Goal: Information Seeking & Learning: Learn about a topic

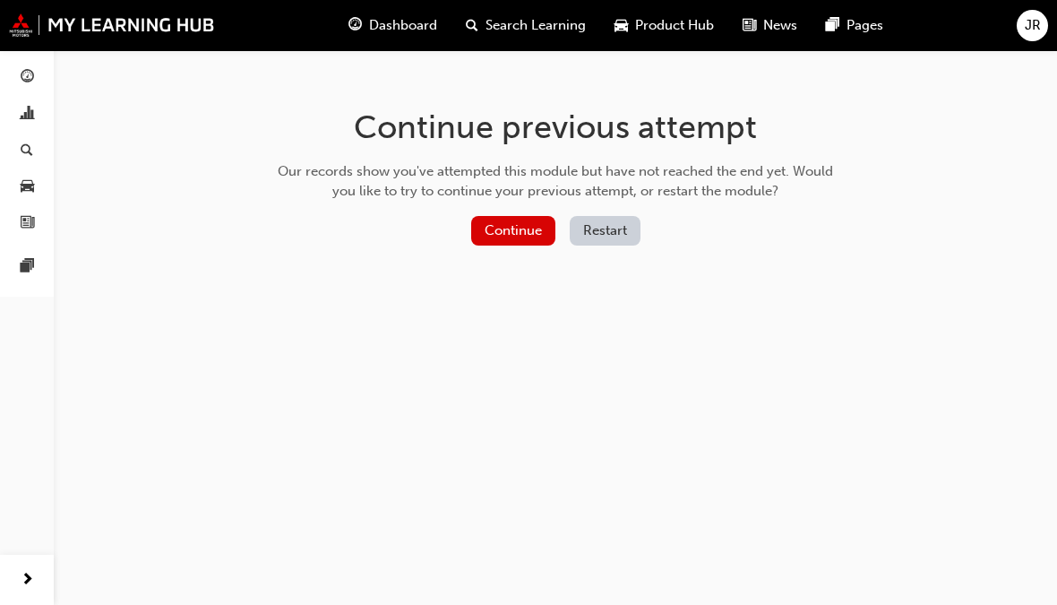
click at [614, 235] on button "Restart" at bounding box center [605, 231] width 71 height 30
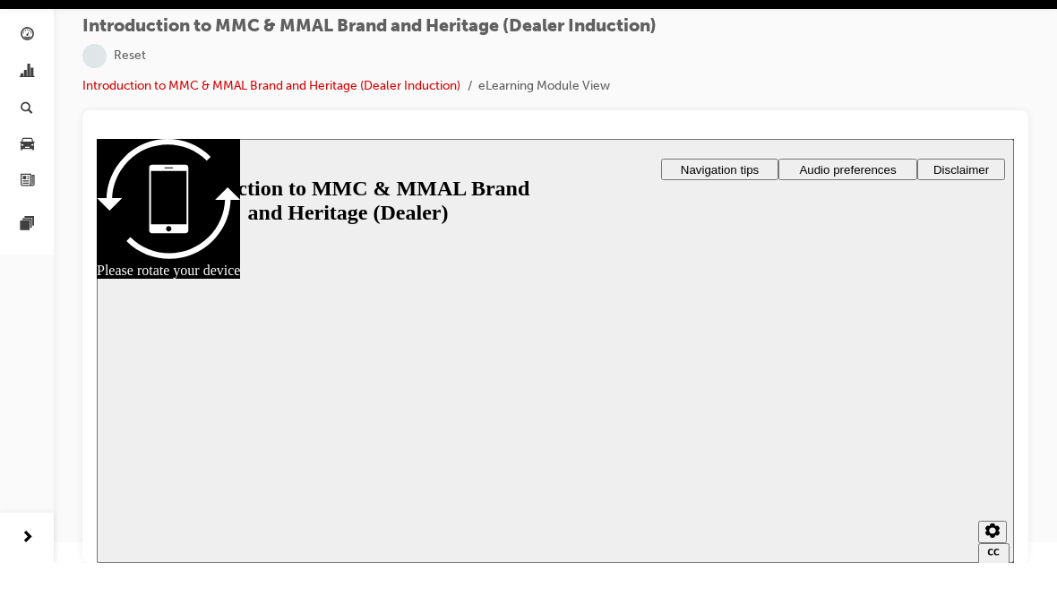
scroll to position [20, 0]
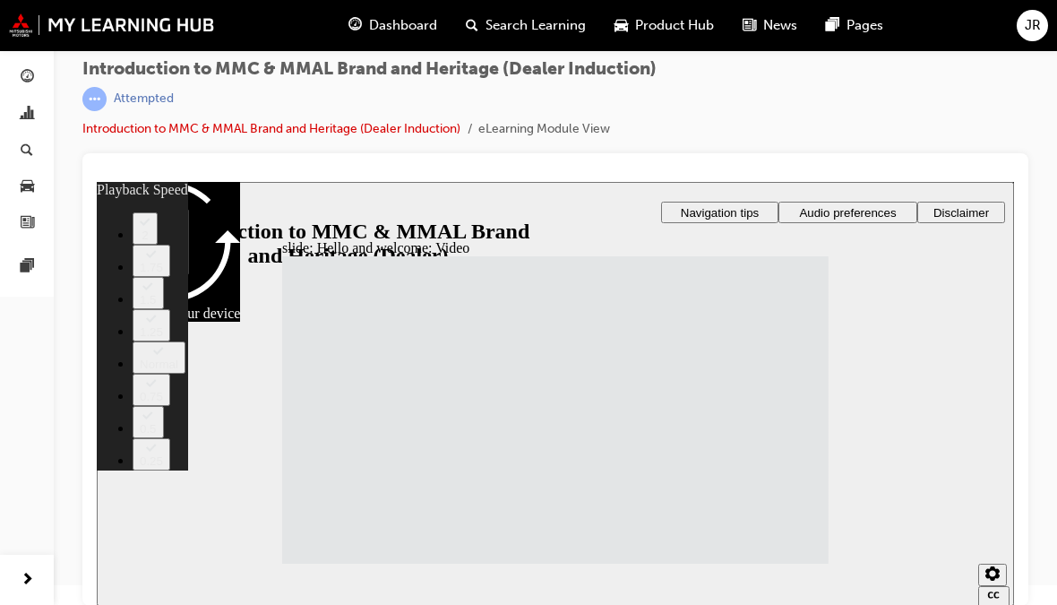
type input "33"
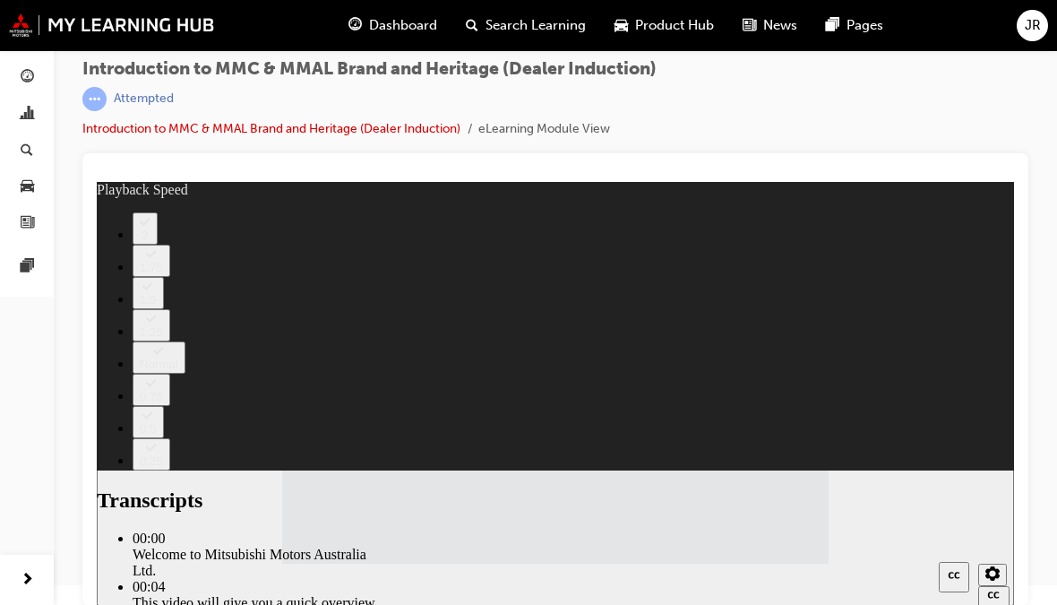
type input "2"
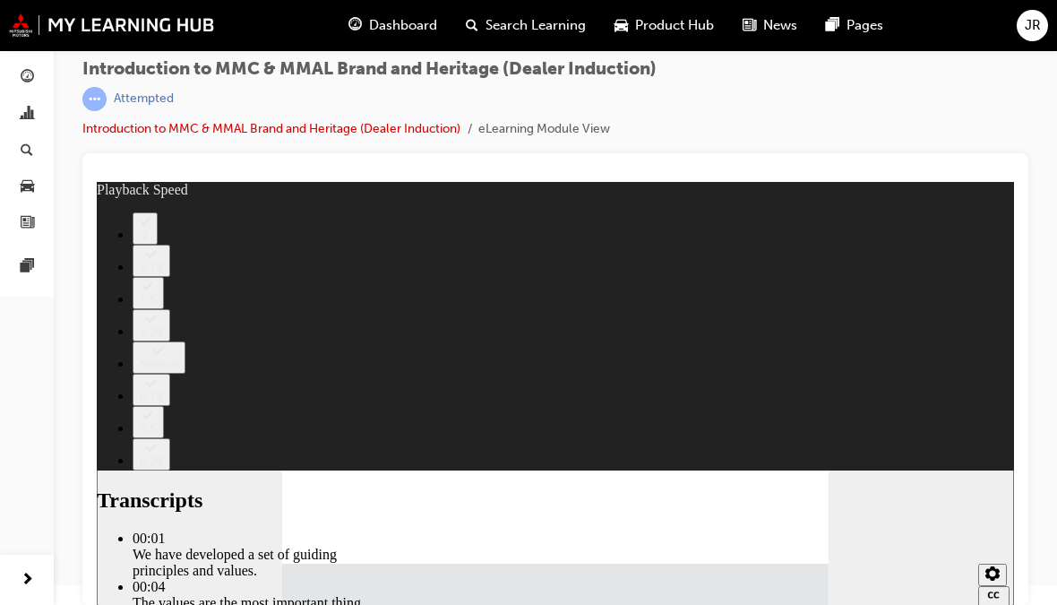
type input "0"
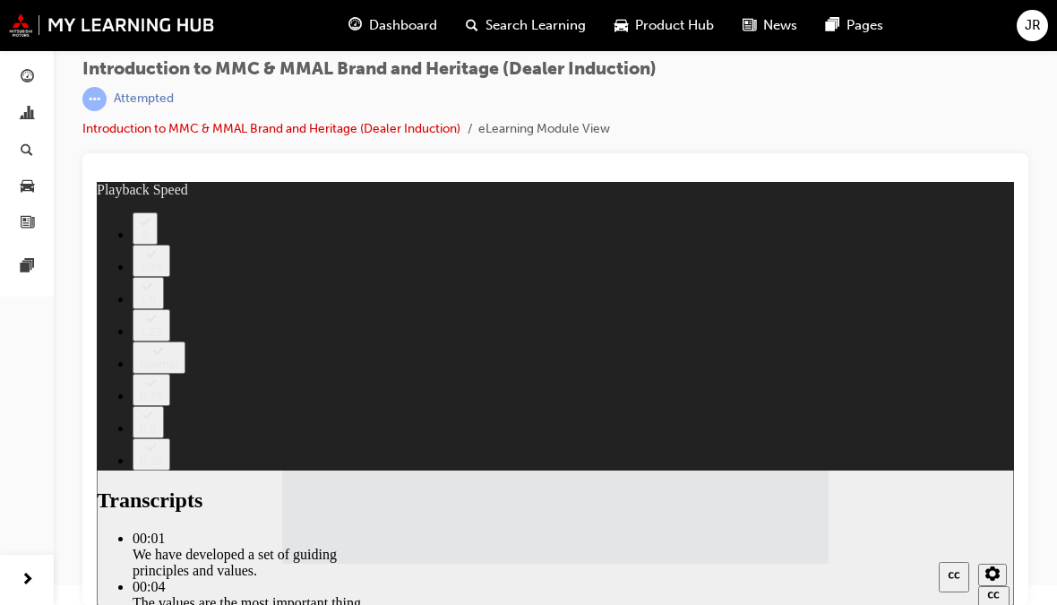
type input "0"
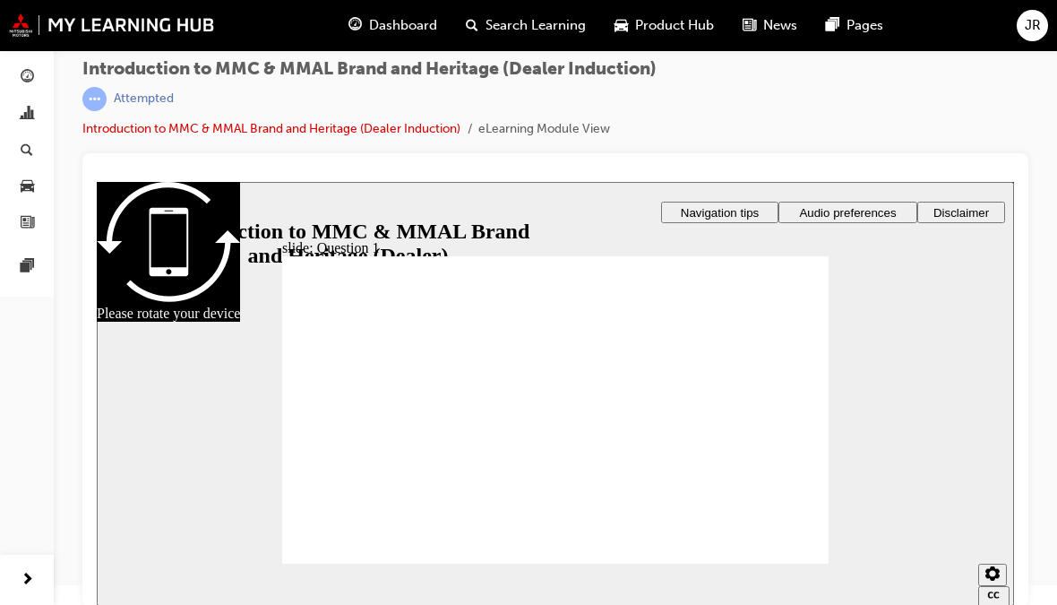
radio input "true"
checkbox input "true"
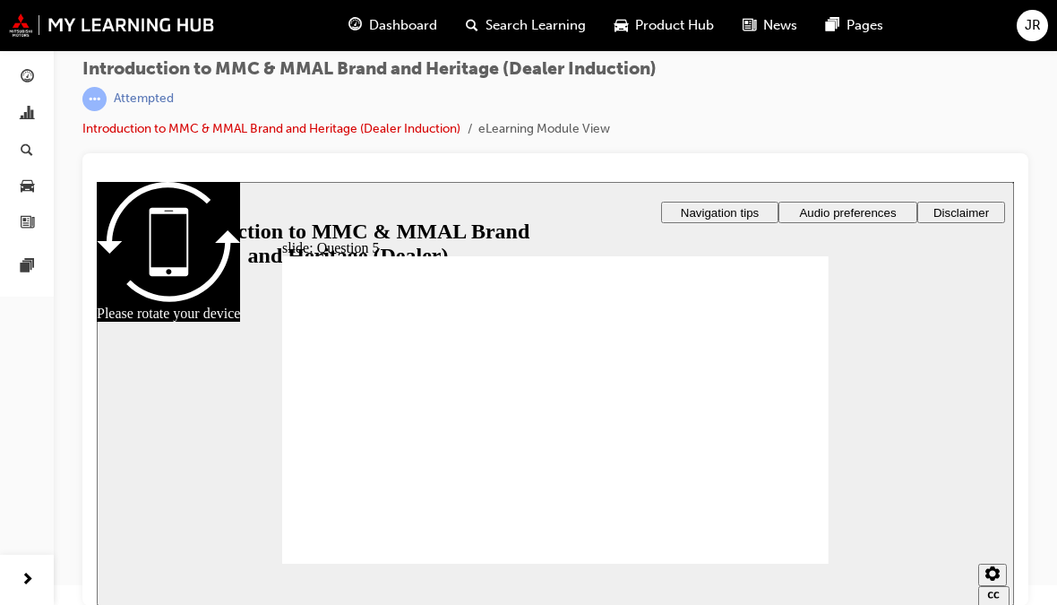
checkbox input "true"
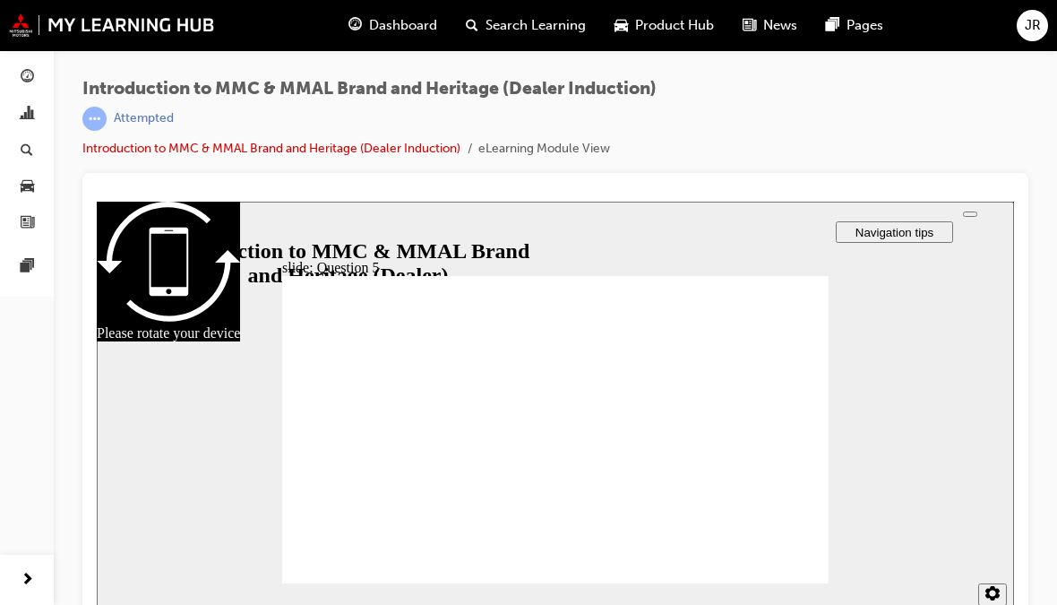
click at [535, 26] on span "Search Learning" at bounding box center [535, 25] width 100 height 21
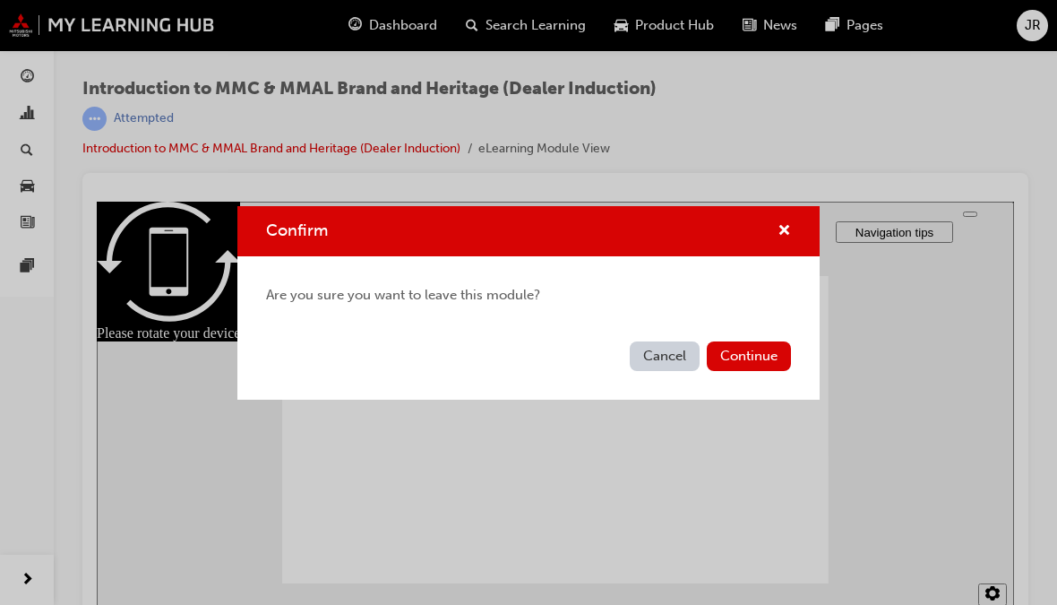
click at [778, 240] on span "cross-icon" at bounding box center [784, 232] width 13 height 16
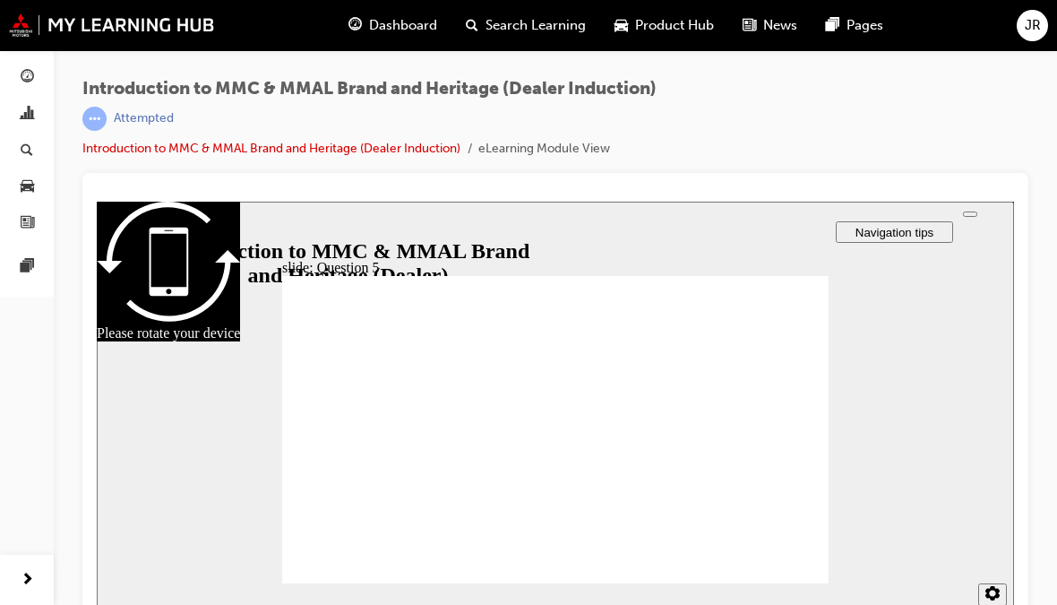
scroll to position [20, 0]
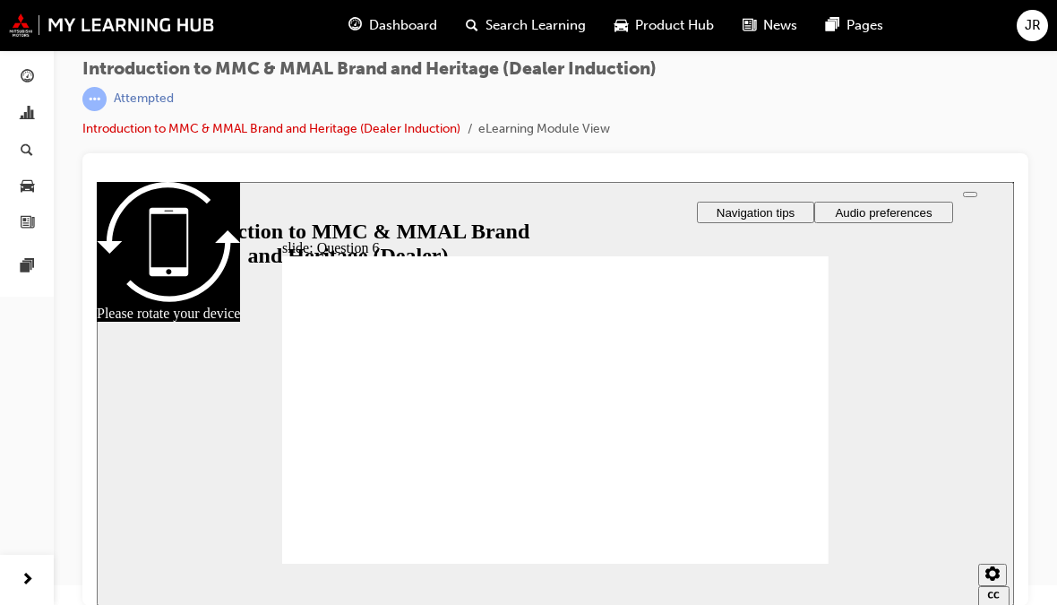
radio input "false"
radio input "true"
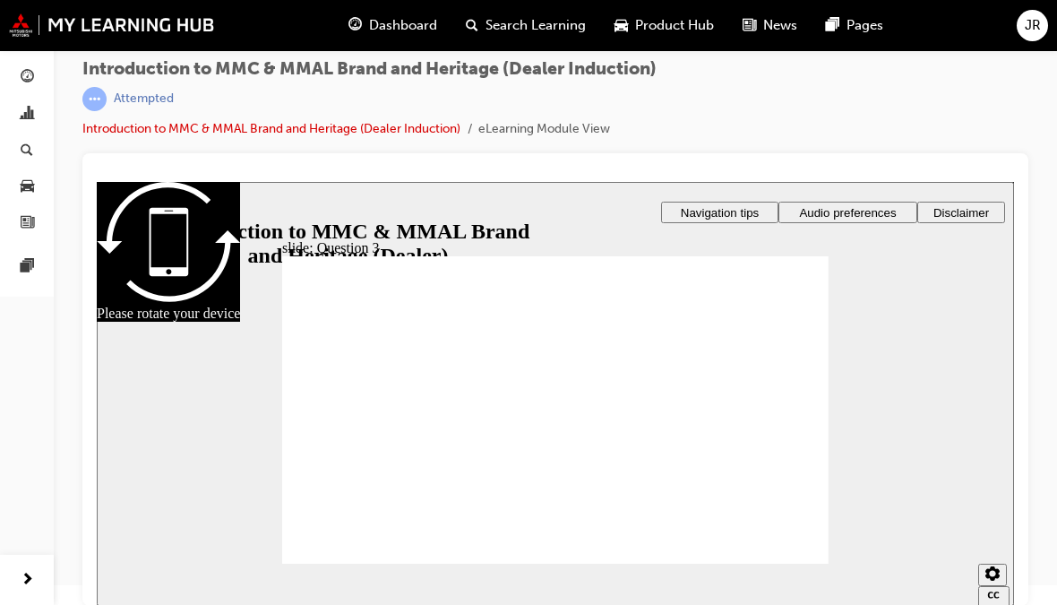
radio input "true"
checkbox input "true"
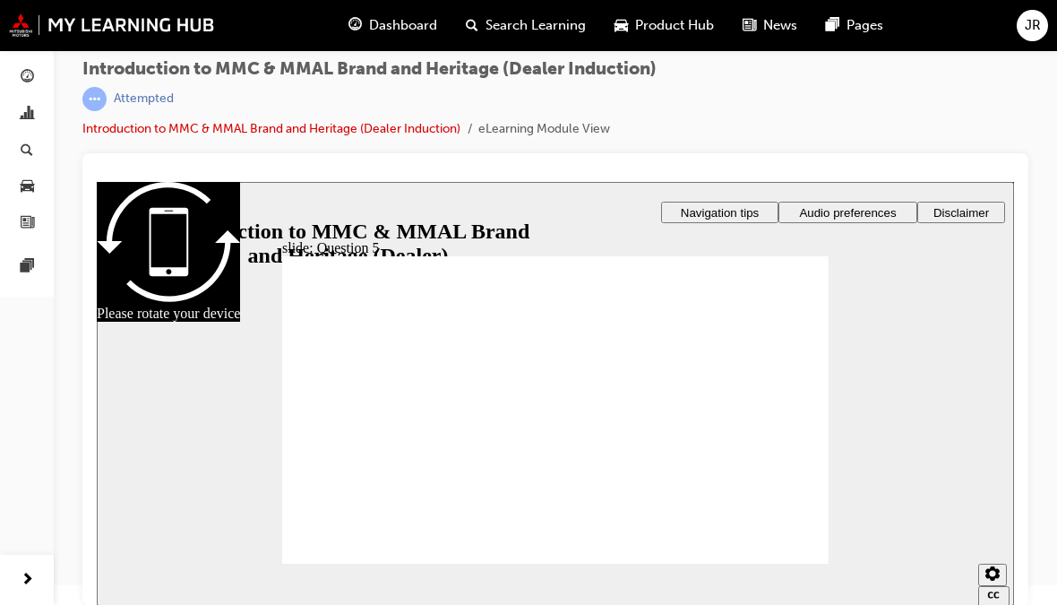
checkbox input "true"
radio input "true"
click at [786, 566] on section "2 1.75 1.5 1.25 Normal 0.75 0.5 0.25" at bounding box center [555, 576] width 917 height 58
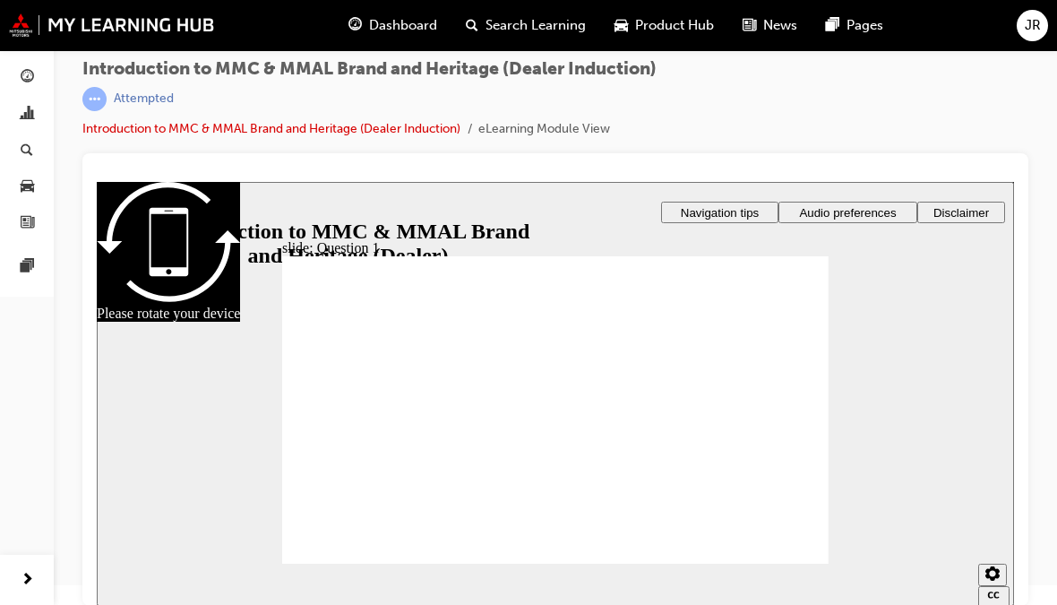
radio input "true"
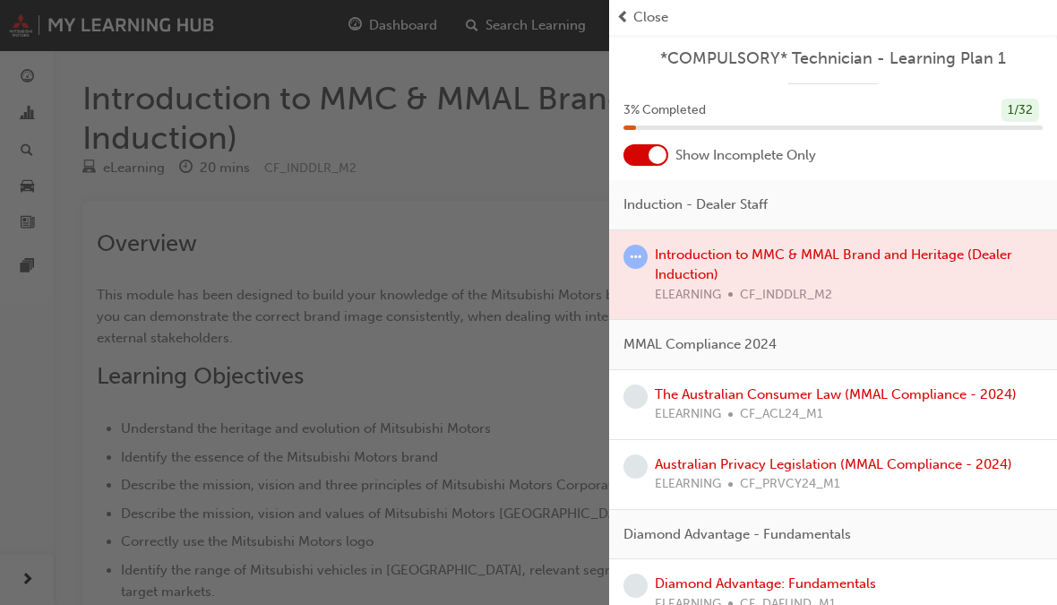
click at [644, 23] on span "Close" at bounding box center [650, 17] width 35 height 21
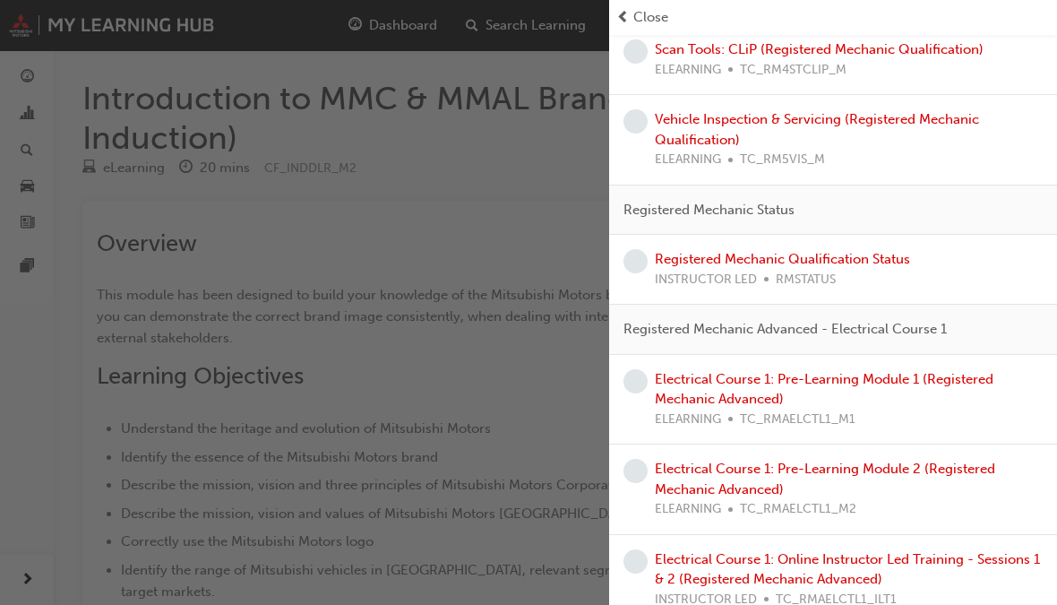
scroll to position [1642, 0]
click at [503, 222] on div "button" at bounding box center [304, 302] width 609 height 605
click at [642, 21] on span "Close" at bounding box center [650, 17] width 35 height 21
click at [363, 249] on div "button" at bounding box center [304, 302] width 609 height 605
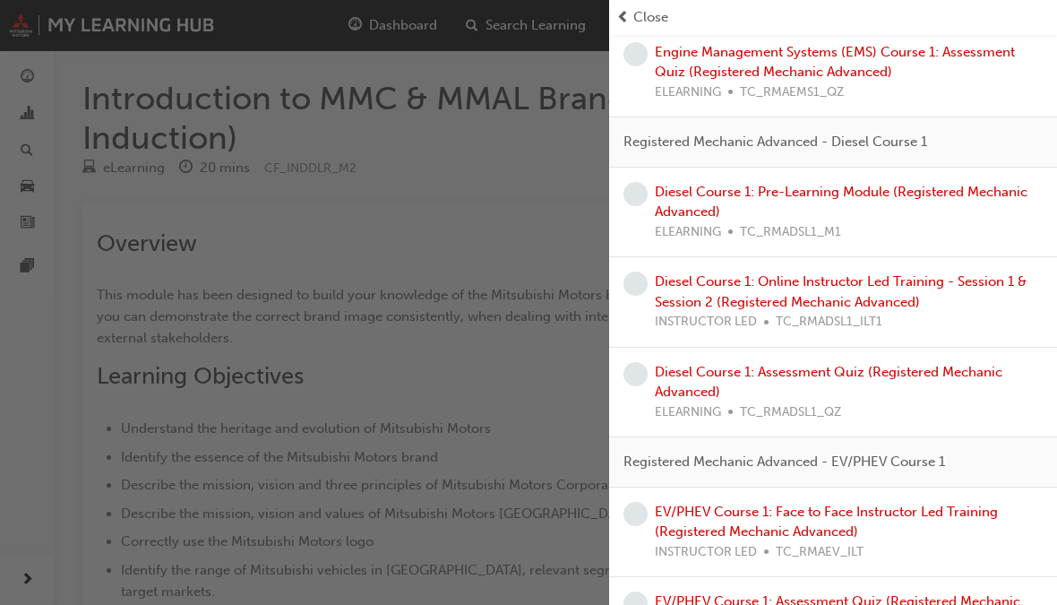
click at [637, 23] on span "Close" at bounding box center [650, 17] width 35 height 21
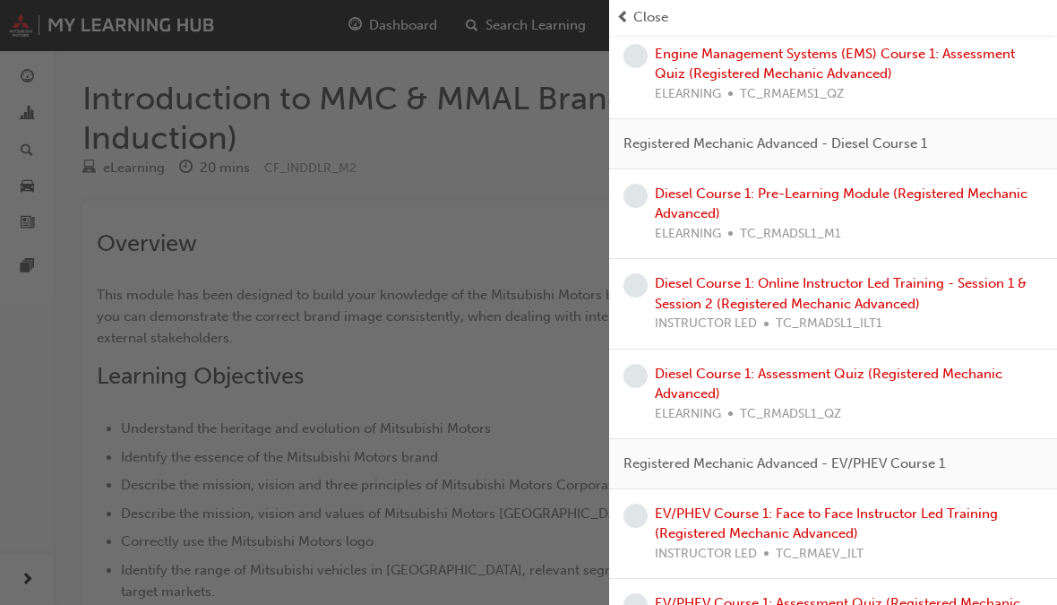
scroll to position [2685, 0]
click at [526, 152] on div "button" at bounding box center [304, 302] width 609 height 605
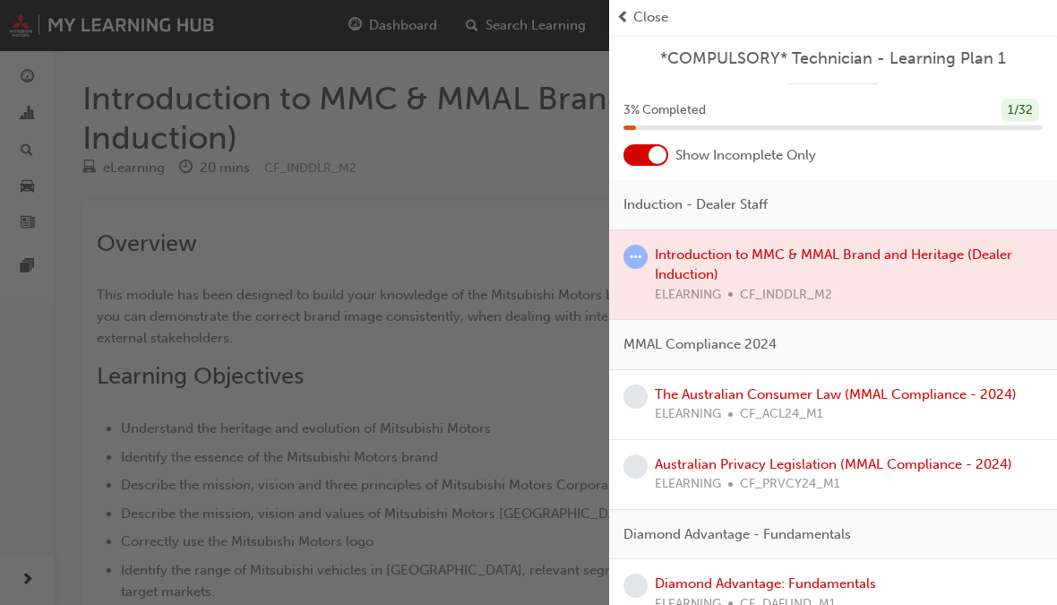
scroll to position [0, 0]
click at [761, 278] on div at bounding box center [833, 275] width 448 height 90
click at [772, 254] on div at bounding box center [833, 275] width 448 height 90
click at [634, 252] on span "learningRecordVerb_ATTEMPT-icon" at bounding box center [635, 257] width 24 height 24
click at [640, 251] on span "learningRecordVerb_ATTEMPT-icon" at bounding box center [635, 257] width 24 height 24
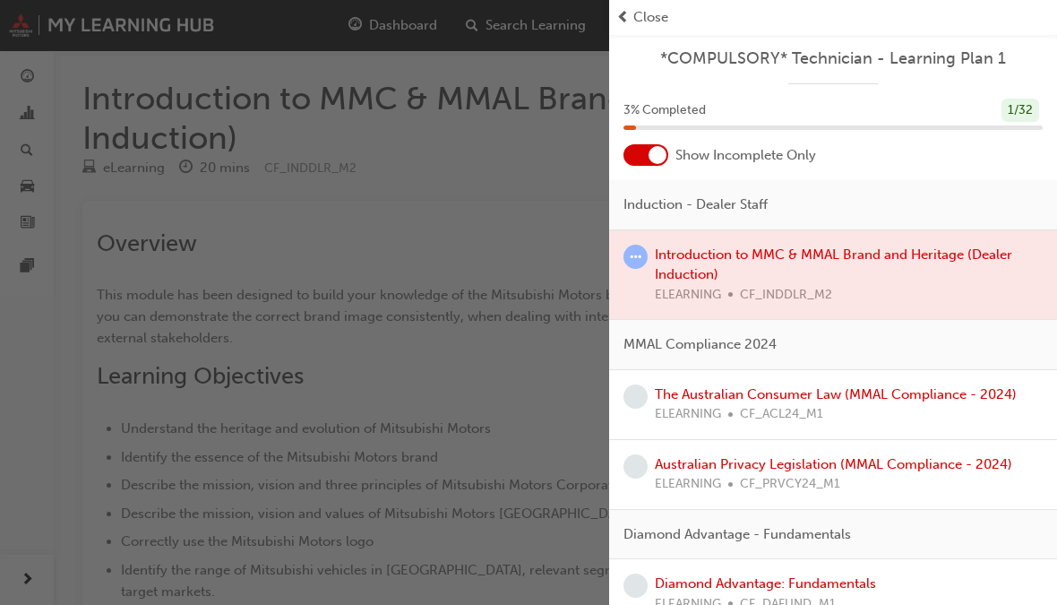
click at [643, 253] on span "learningRecordVerb_ATTEMPT-icon" at bounding box center [635, 257] width 24 height 24
click at [652, 26] on span "Close" at bounding box center [650, 17] width 35 height 21
click at [638, 19] on span "Close" at bounding box center [650, 17] width 35 height 21
click at [641, 17] on span "Close" at bounding box center [650, 17] width 35 height 21
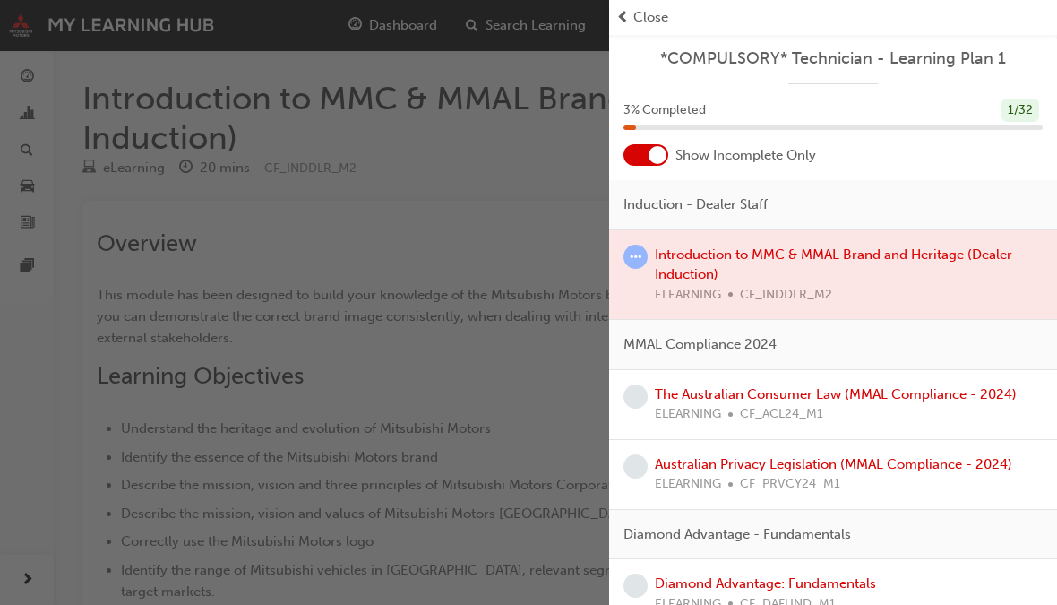
click at [640, 17] on span "Close" at bounding box center [650, 17] width 35 height 21
click at [646, 13] on span "Close" at bounding box center [650, 17] width 35 height 21
click at [462, 209] on div "button" at bounding box center [304, 302] width 609 height 605
click at [359, 305] on div "button" at bounding box center [304, 302] width 609 height 605
click at [470, 274] on div "button" at bounding box center [304, 302] width 609 height 605
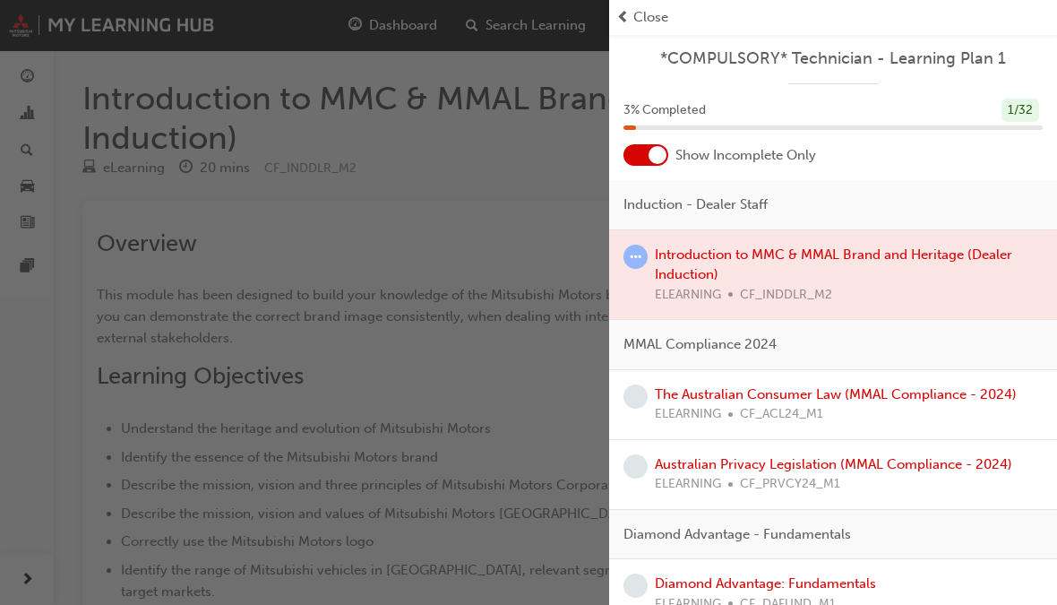
click at [841, 155] on div "Show Incomplete Only" at bounding box center [833, 154] width 448 height 21
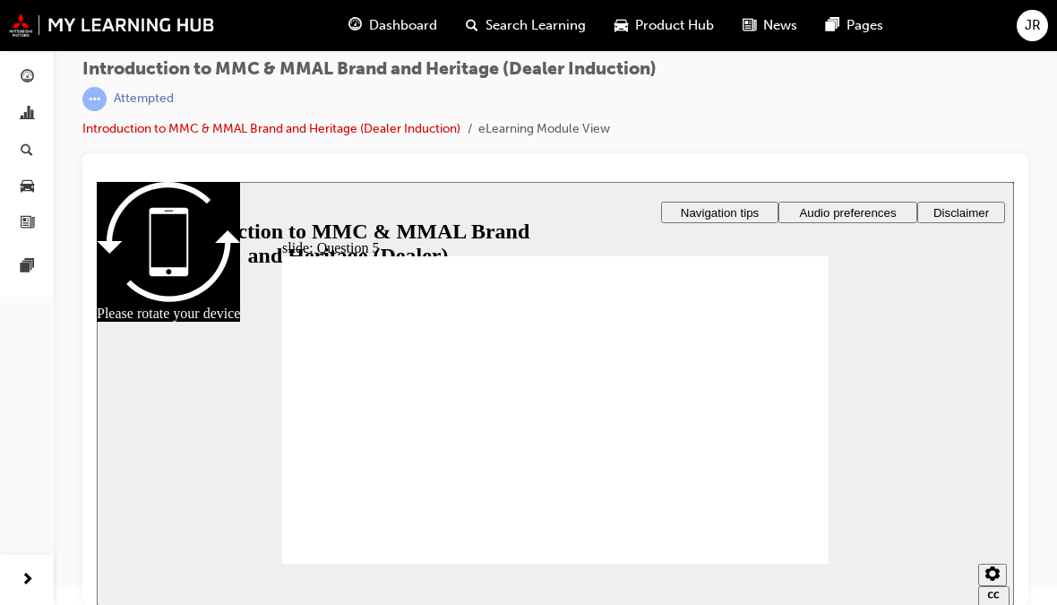
checkbox input "false"
checkbox input "true"
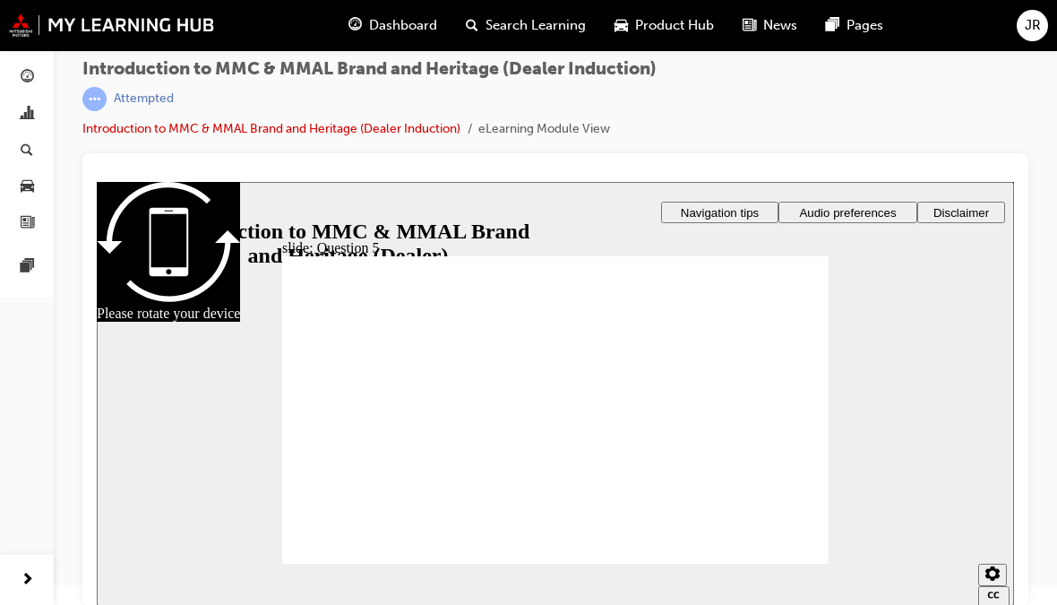
checkbox input "true"
radio input "true"
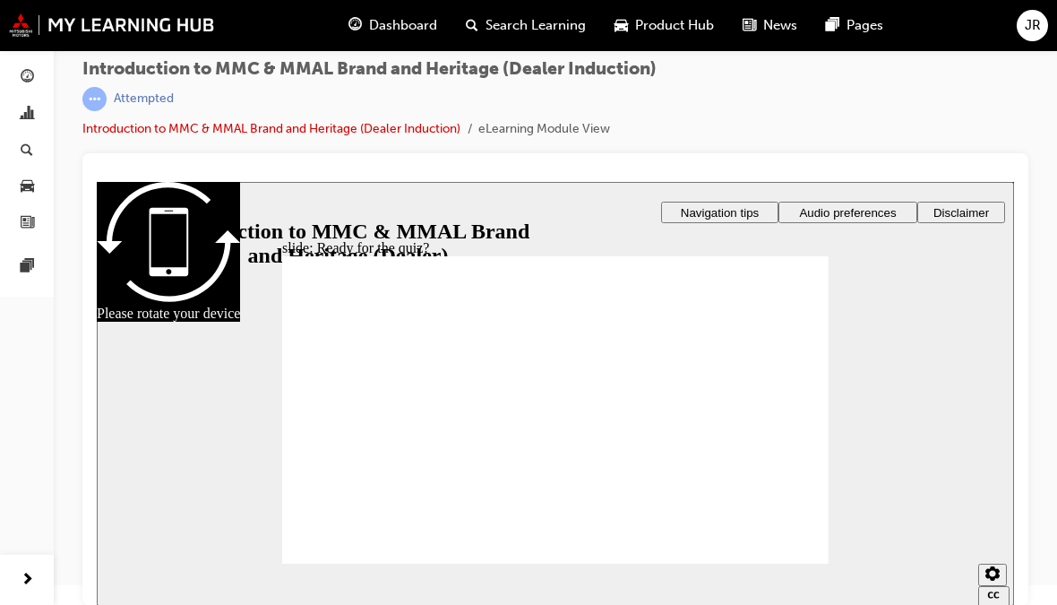
click at [539, 26] on span "Search Learning" at bounding box center [535, 25] width 100 height 21
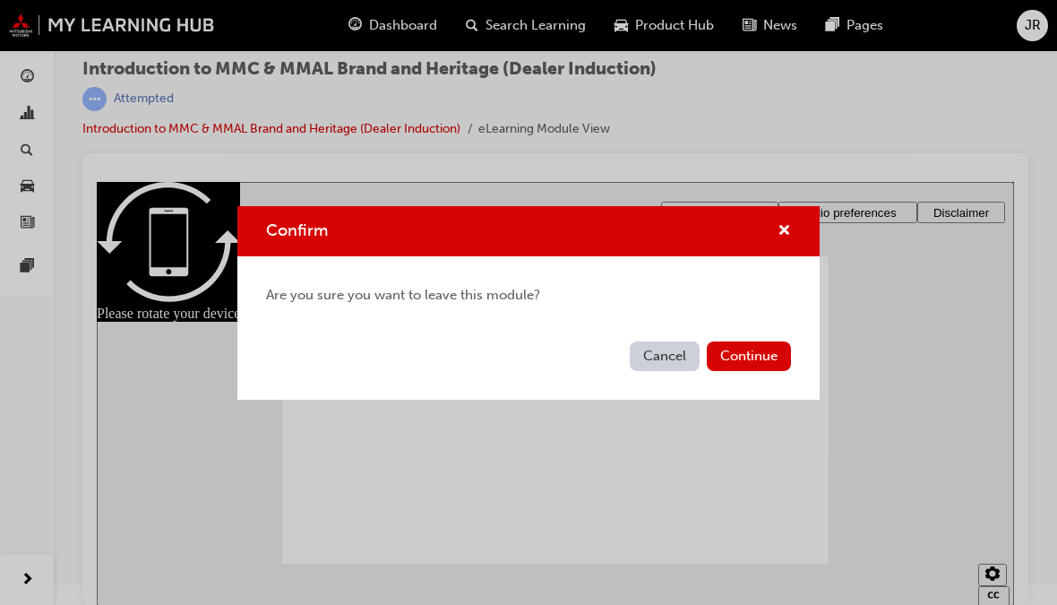
click at [758, 360] on button "Continue" at bounding box center [749, 356] width 84 height 30
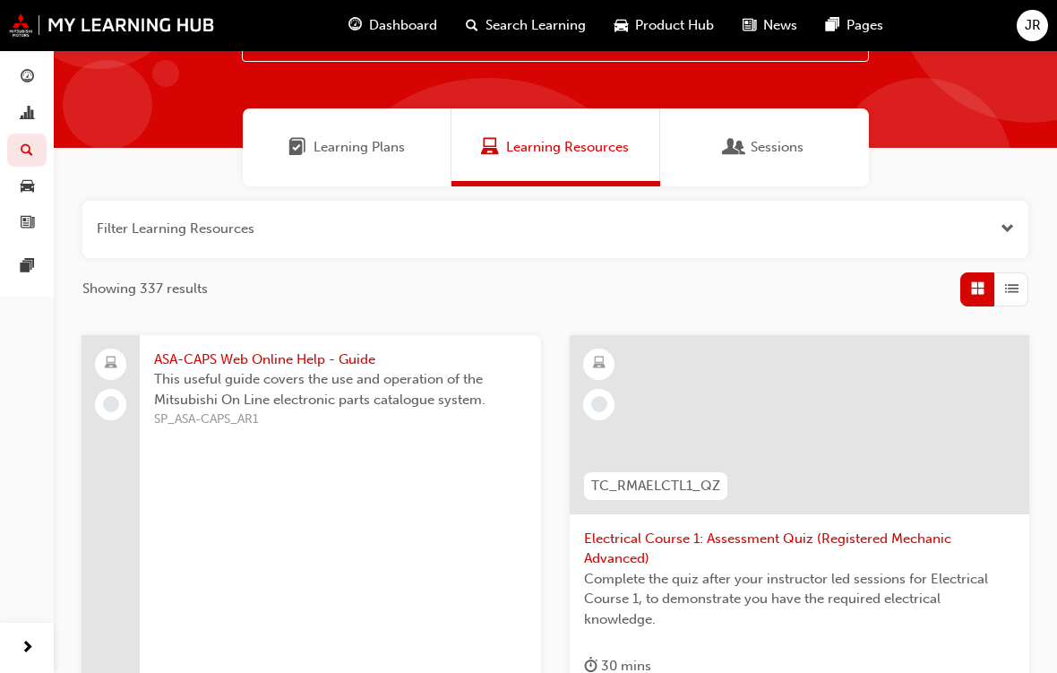
scroll to position [84, 0]
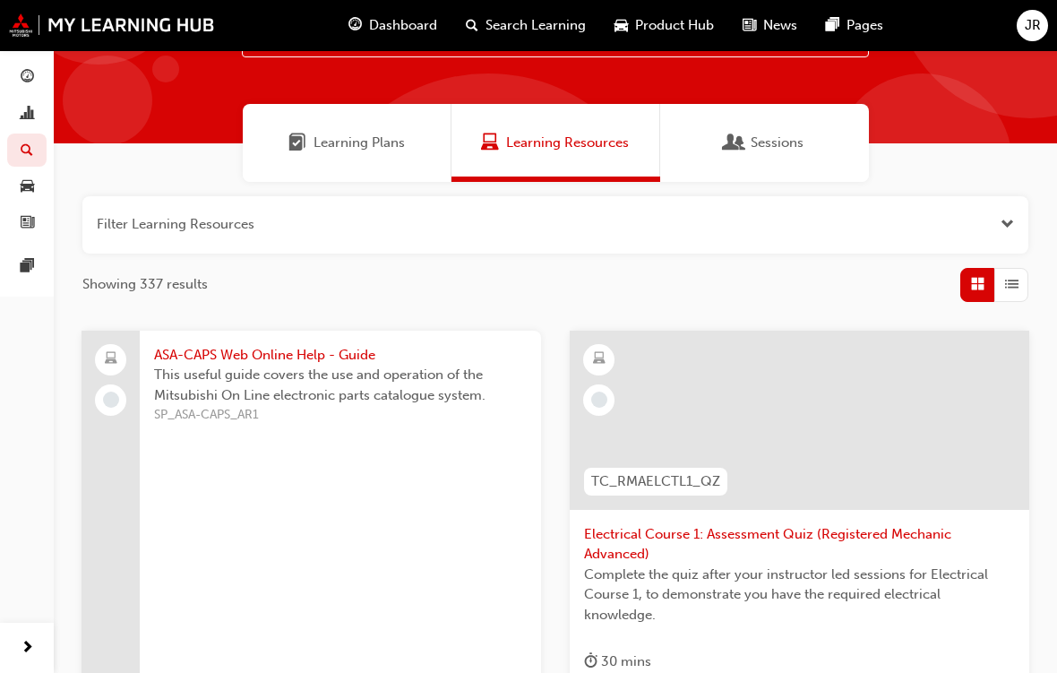
click at [310, 148] on div "Learning Plans" at bounding box center [346, 143] width 116 height 21
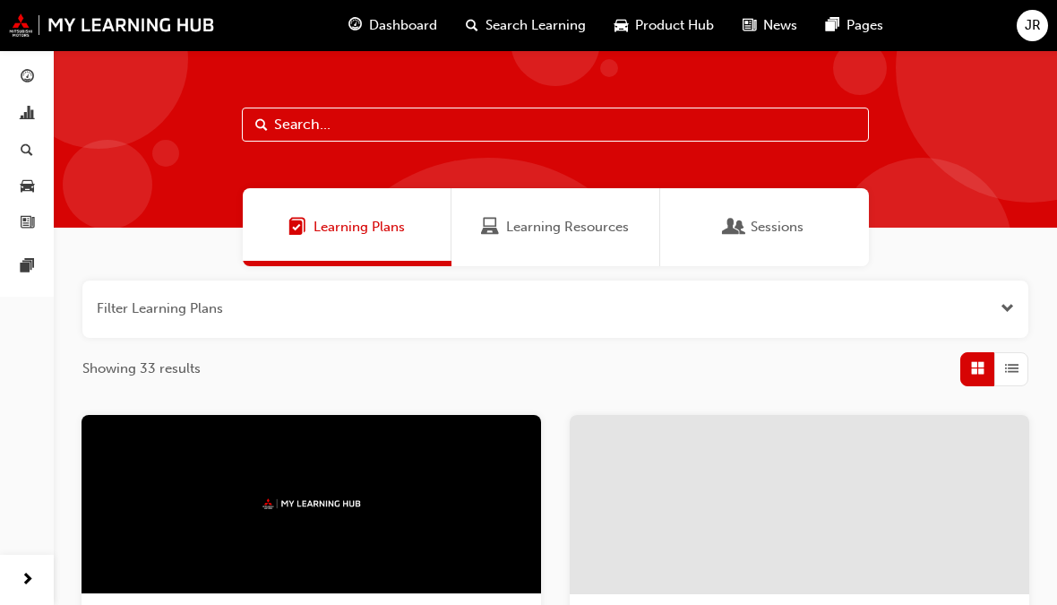
click at [571, 238] on div "Learning Resources" at bounding box center [555, 227] width 209 height 78
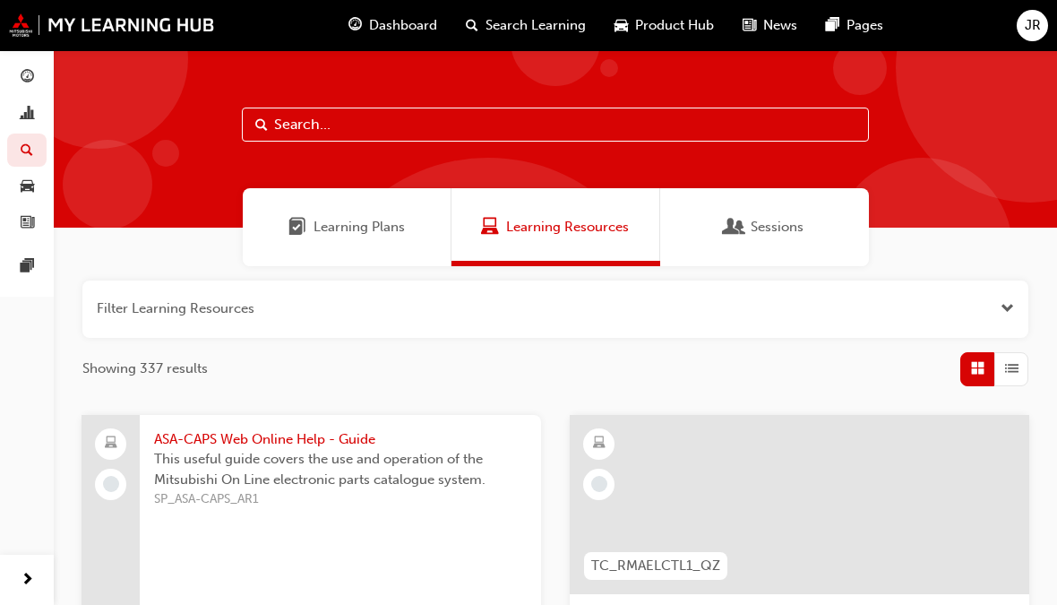
click at [824, 317] on button "button" at bounding box center [555, 308] width 946 height 57
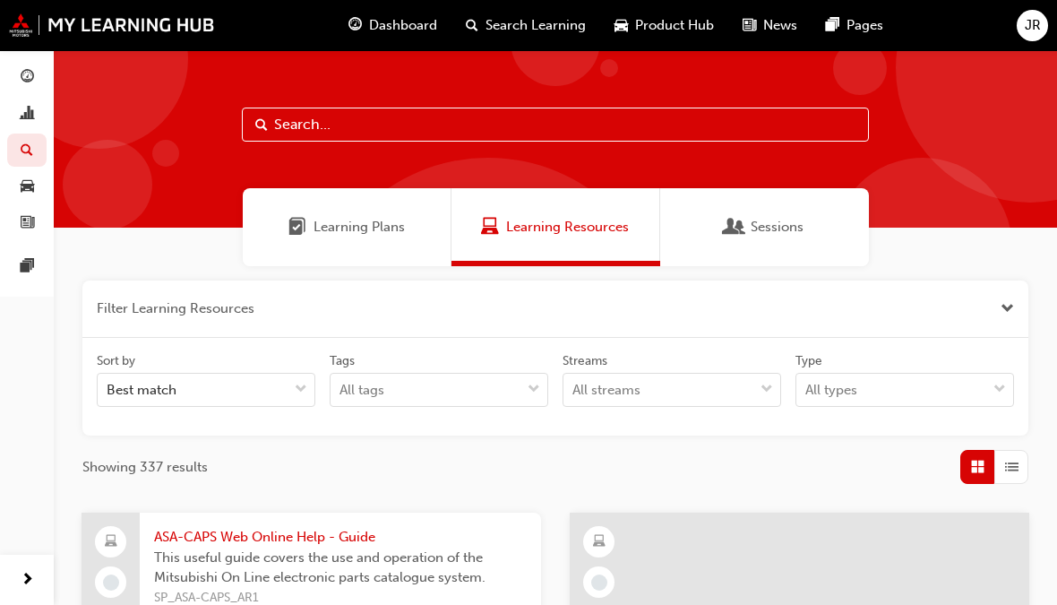
click at [173, 310] on button "button" at bounding box center [555, 308] width 946 height 57
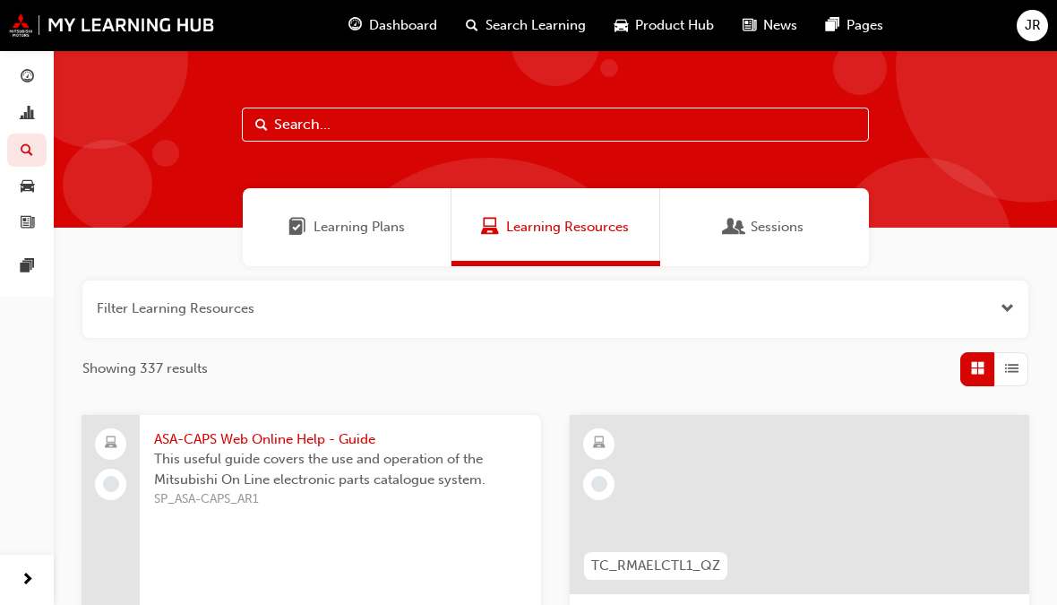
click at [140, 307] on button "button" at bounding box center [555, 308] width 946 height 57
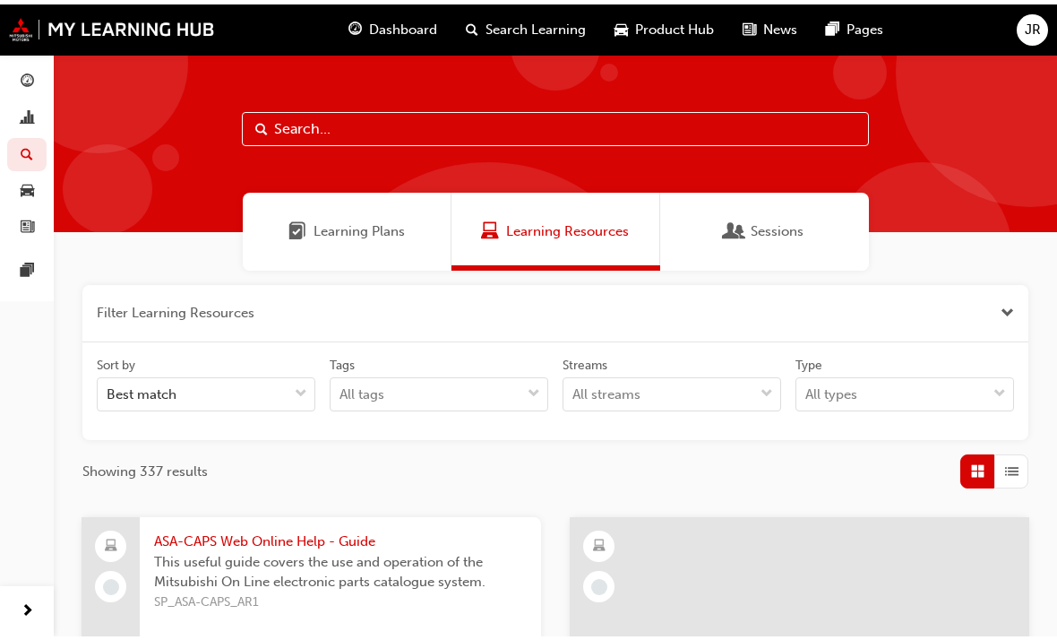
scroll to position [28, 0]
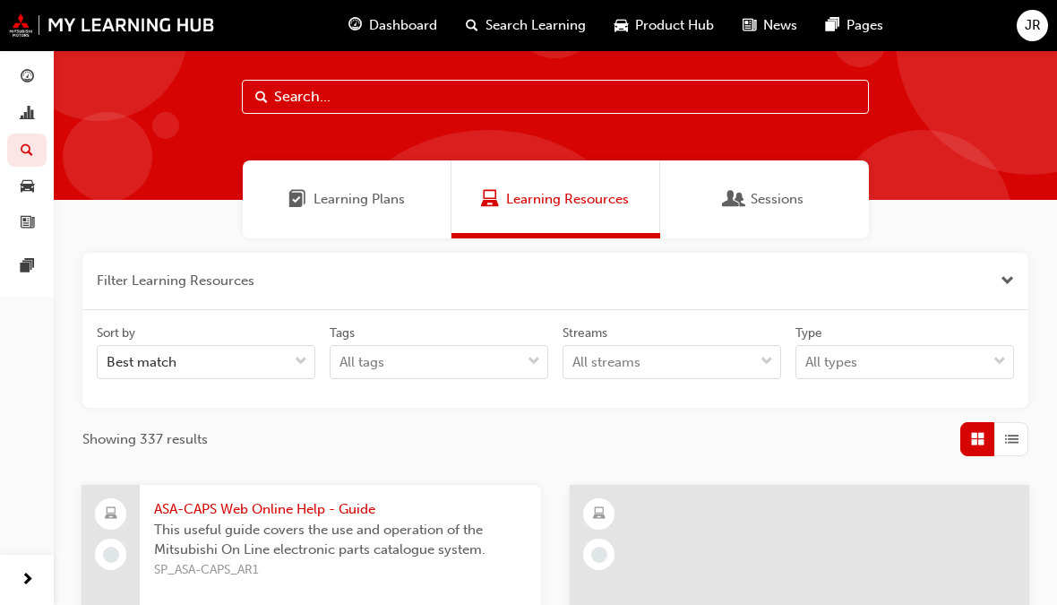
click at [331, 205] on span "Learning Plans" at bounding box center [359, 199] width 91 height 21
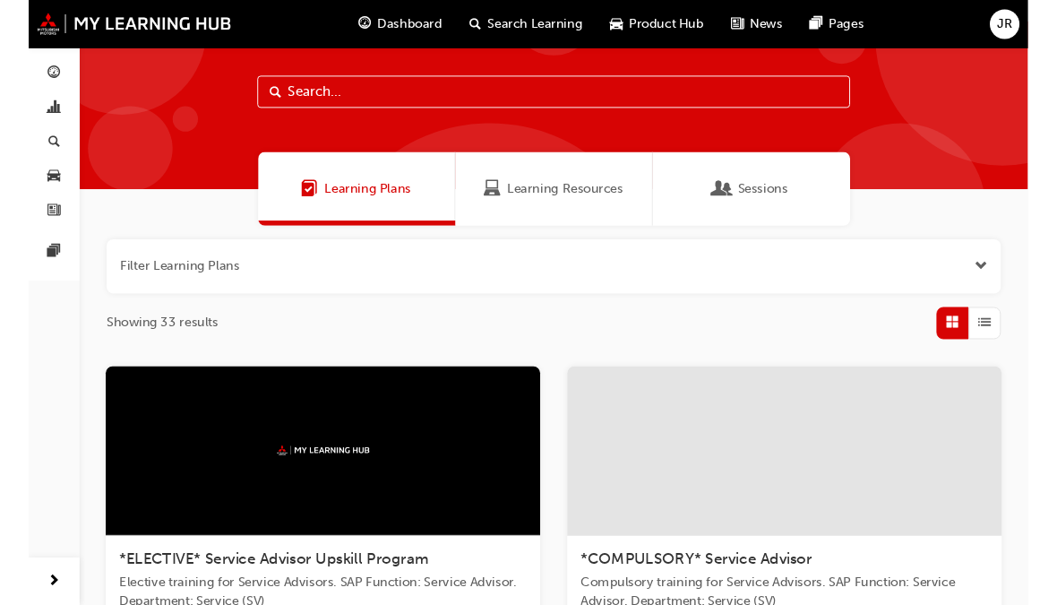
scroll to position [27, 0]
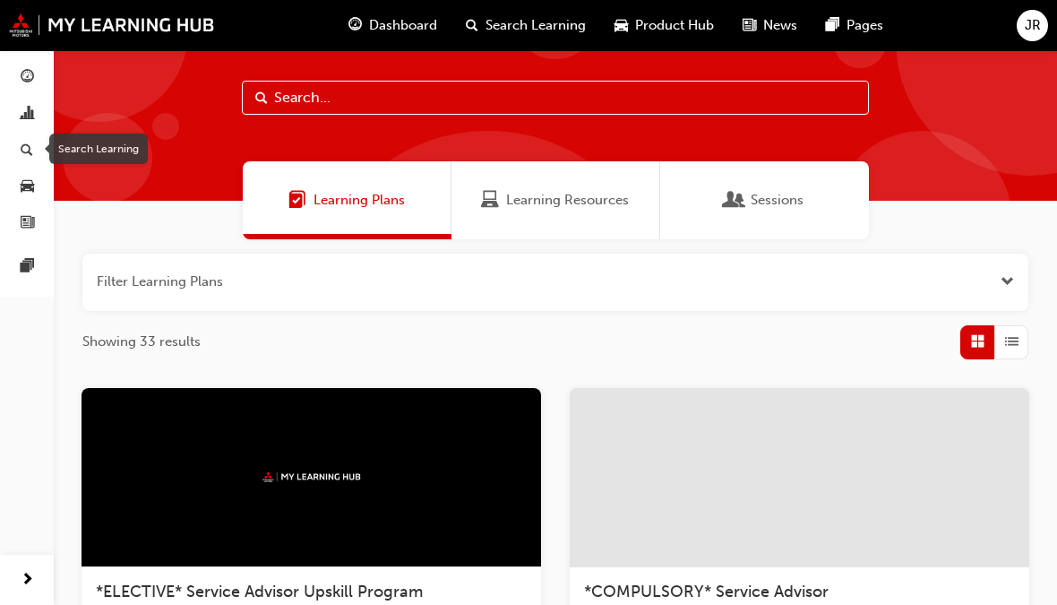
click at [1032, 25] on span "JR" at bounding box center [1033, 25] width 16 height 21
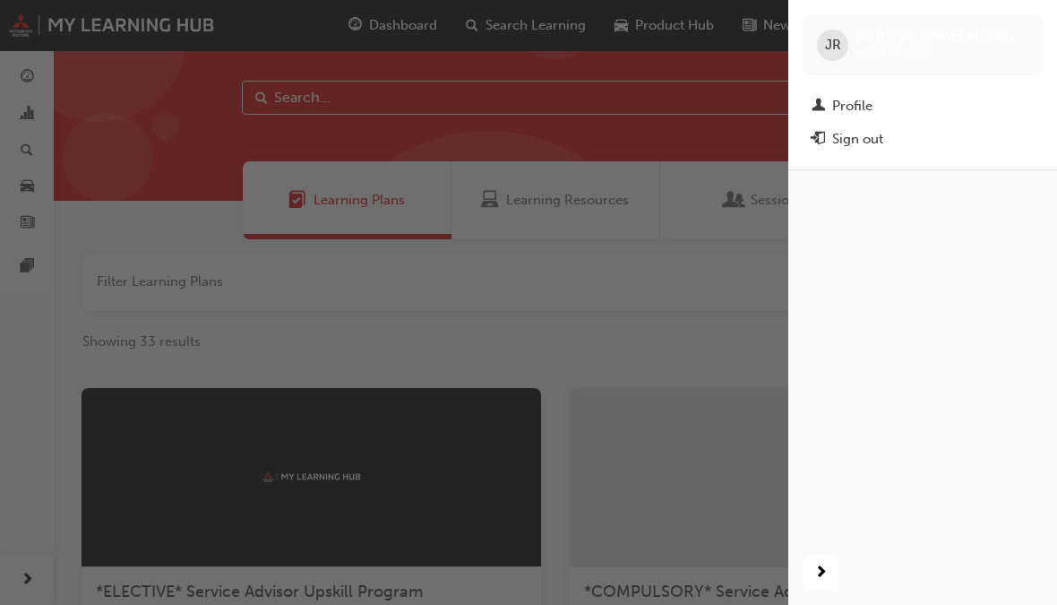
click at [864, 101] on div "Profile" at bounding box center [852, 106] width 40 height 21
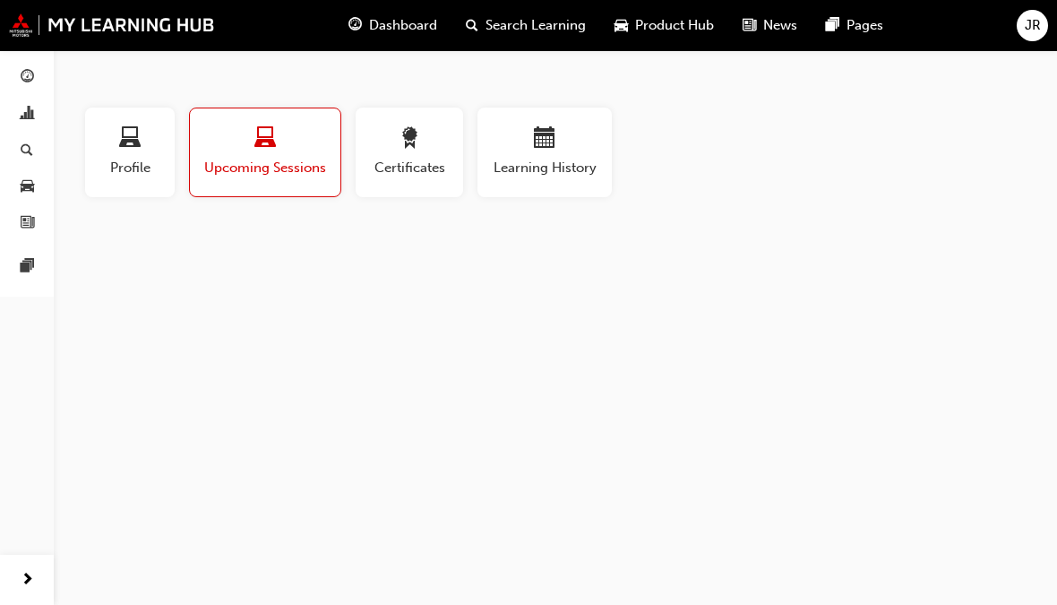
click at [535, 159] on span "Learning History" at bounding box center [544, 168] width 107 height 21
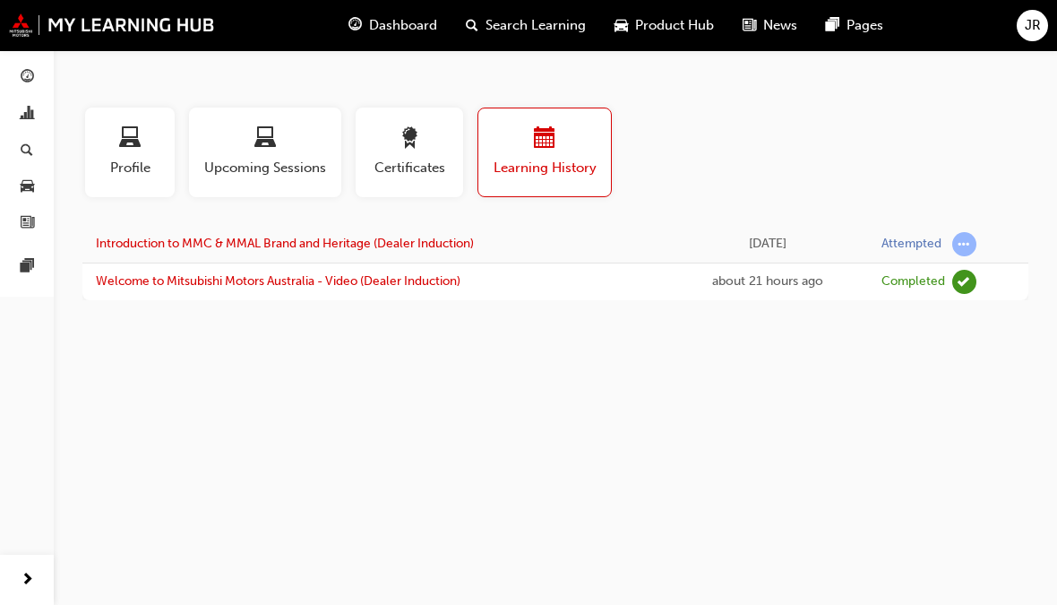
click at [237, 249] on link "Introduction to MMC & MMAL Brand and Heritage (Dealer Induction)" at bounding box center [285, 243] width 378 height 15
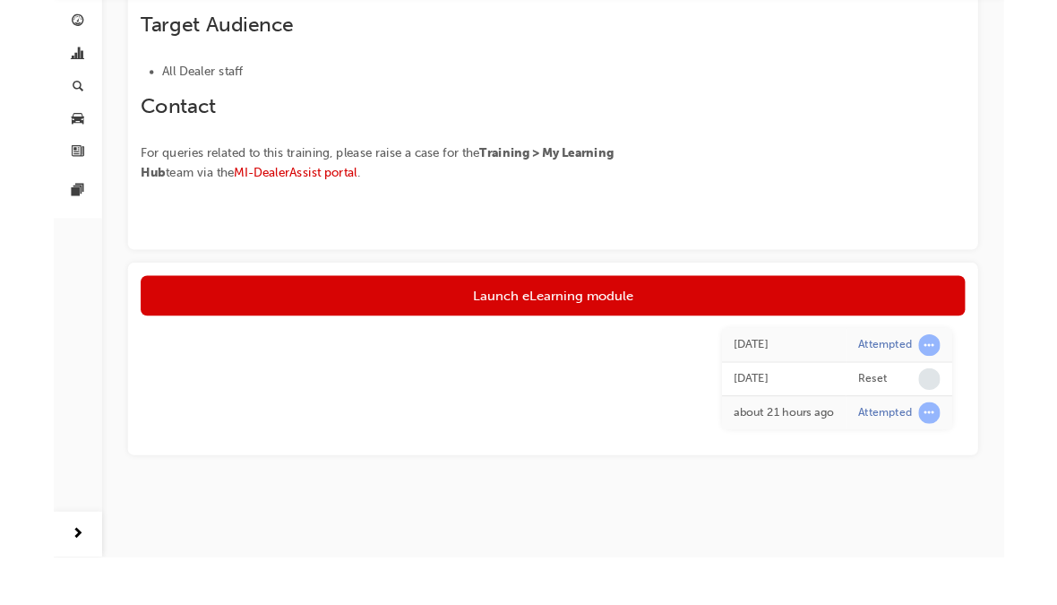
scroll to position [616, 0]
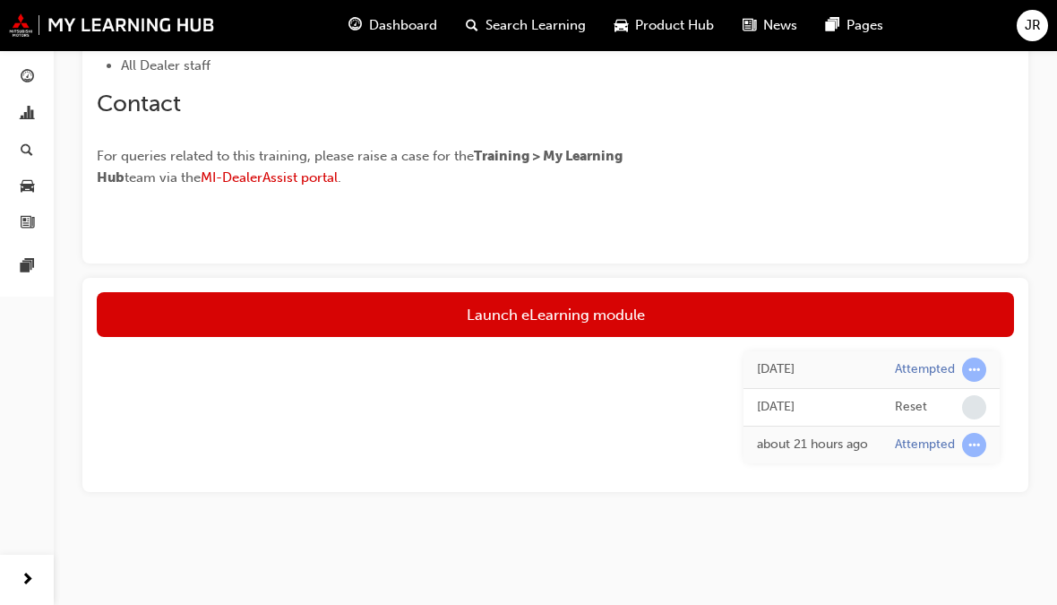
click at [677, 312] on link "Launch eLearning module" at bounding box center [555, 314] width 917 height 45
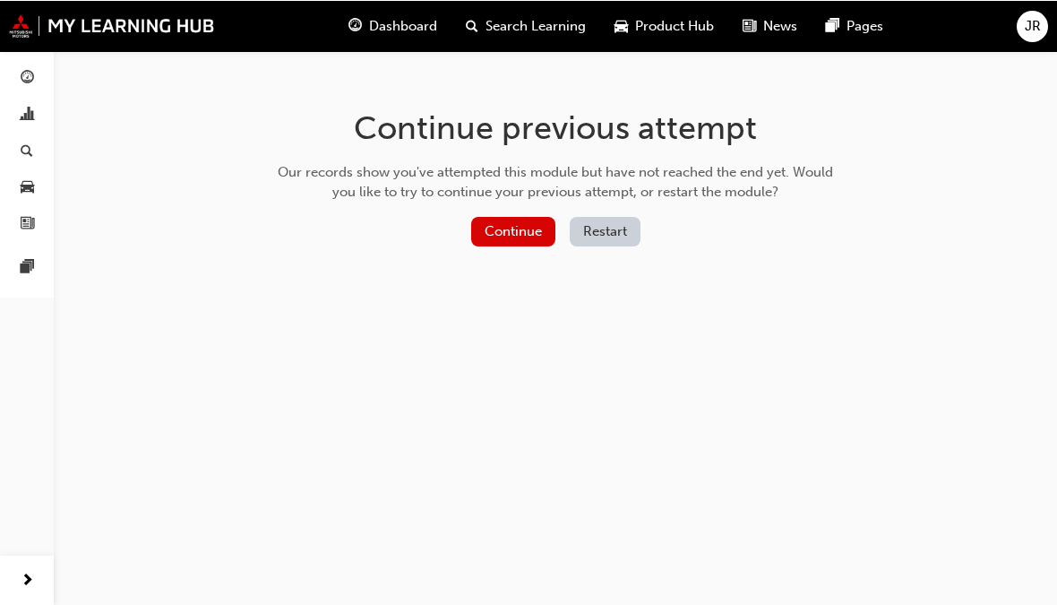
click at [603, 236] on button "Restart" at bounding box center [605, 231] width 71 height 30
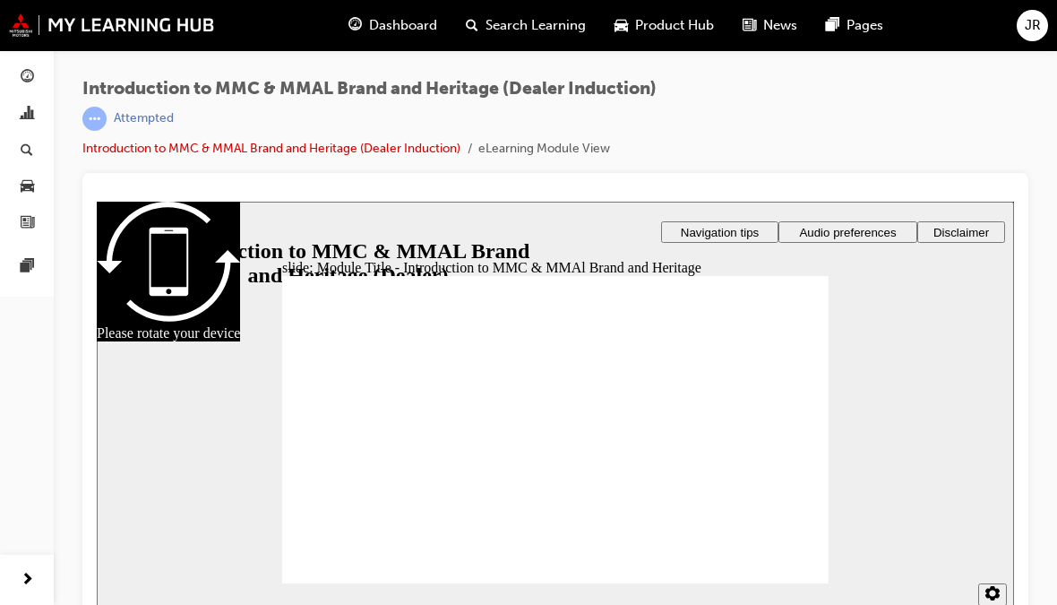
scroll to position [20, 0]
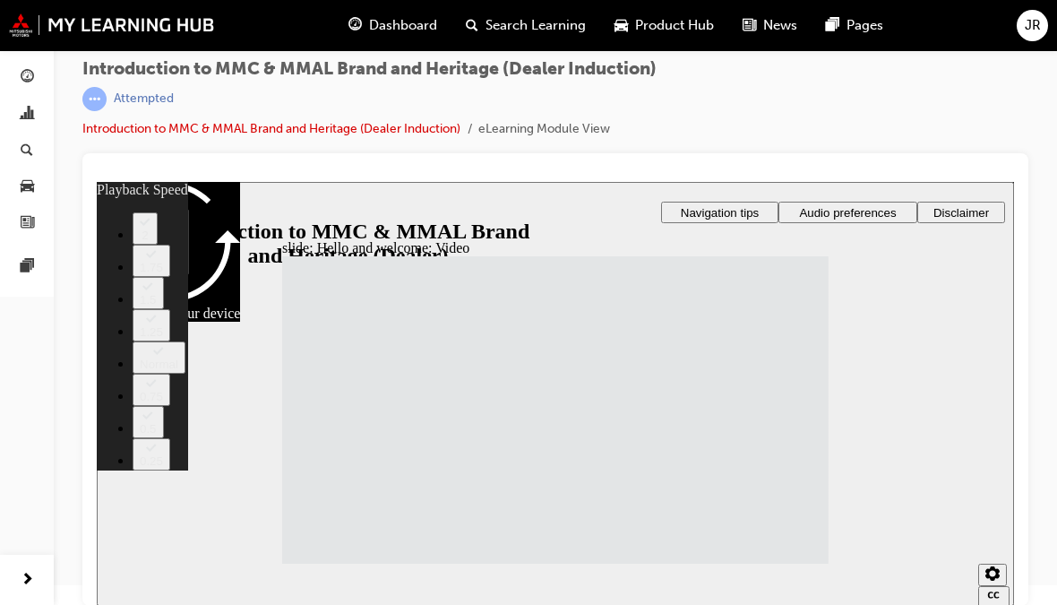
type input "33"
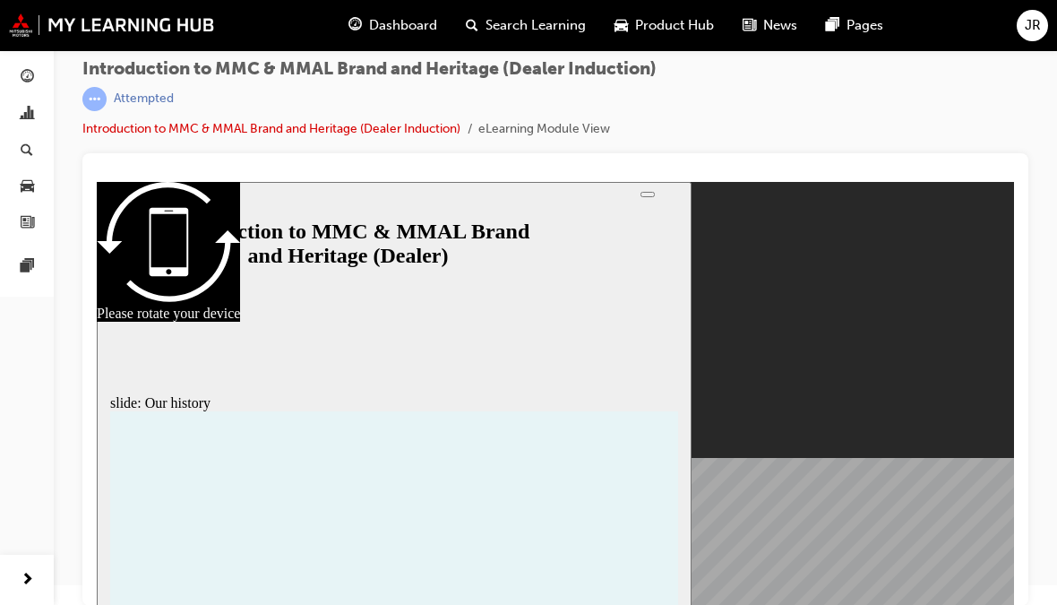
scroll to position [0, 0]
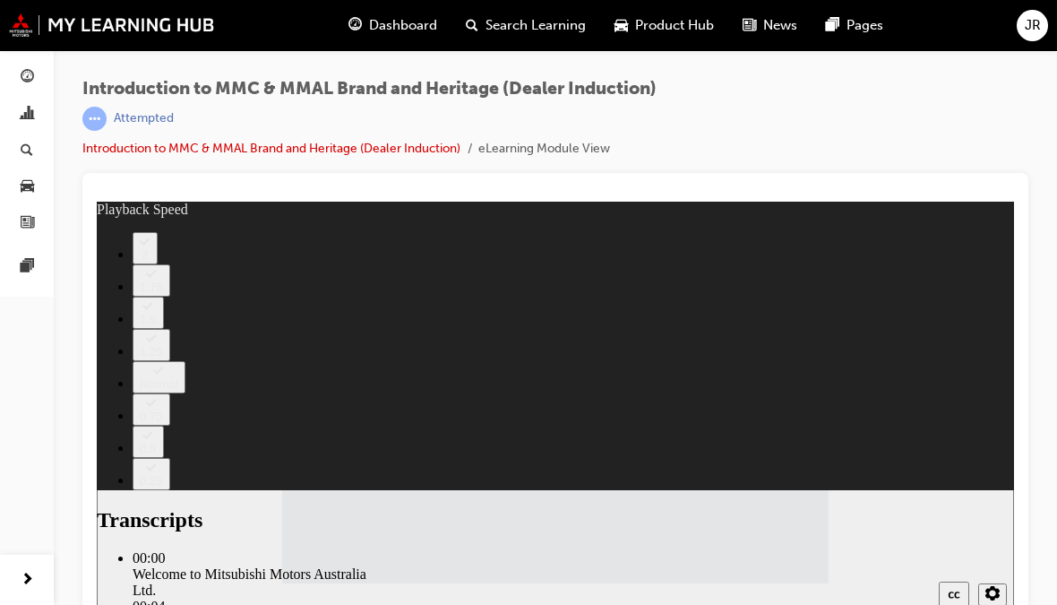
type input "112"
type input "1"
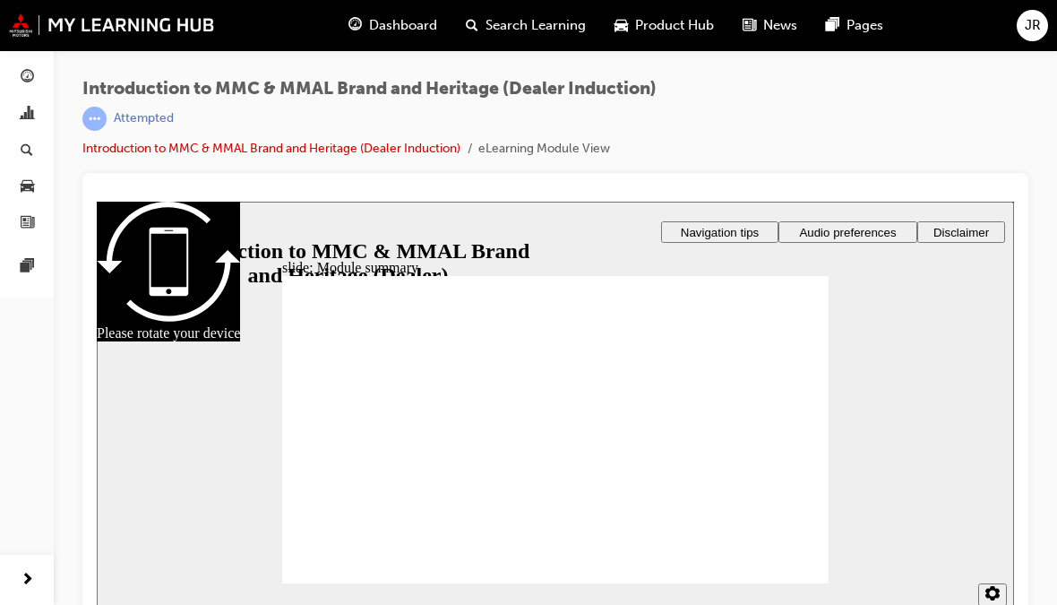
checkbox input "true"
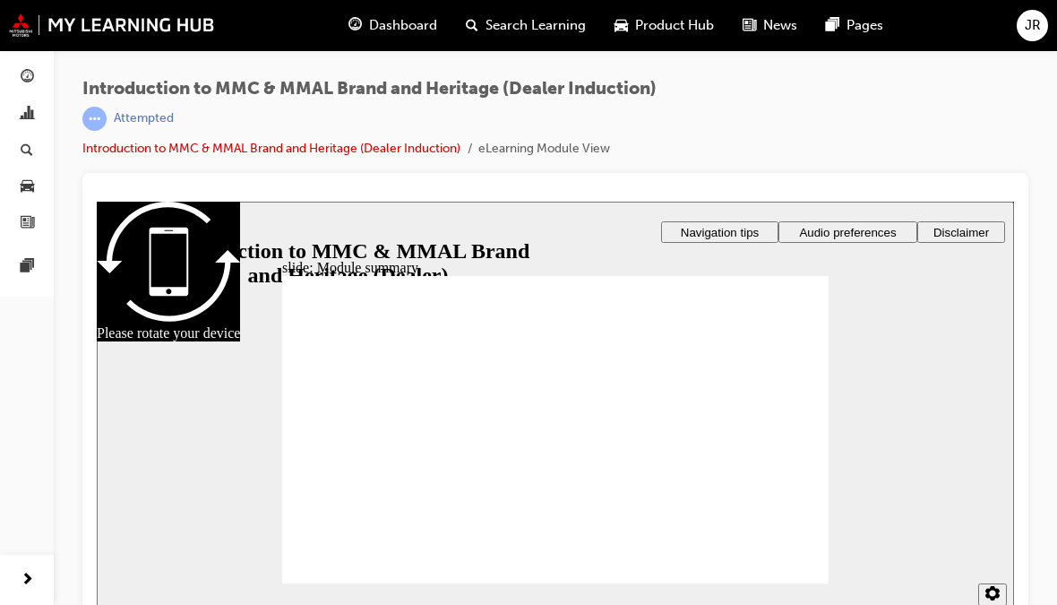
checkbox input "true"
checkbox input "false"
radio input "true"
radio input "false"
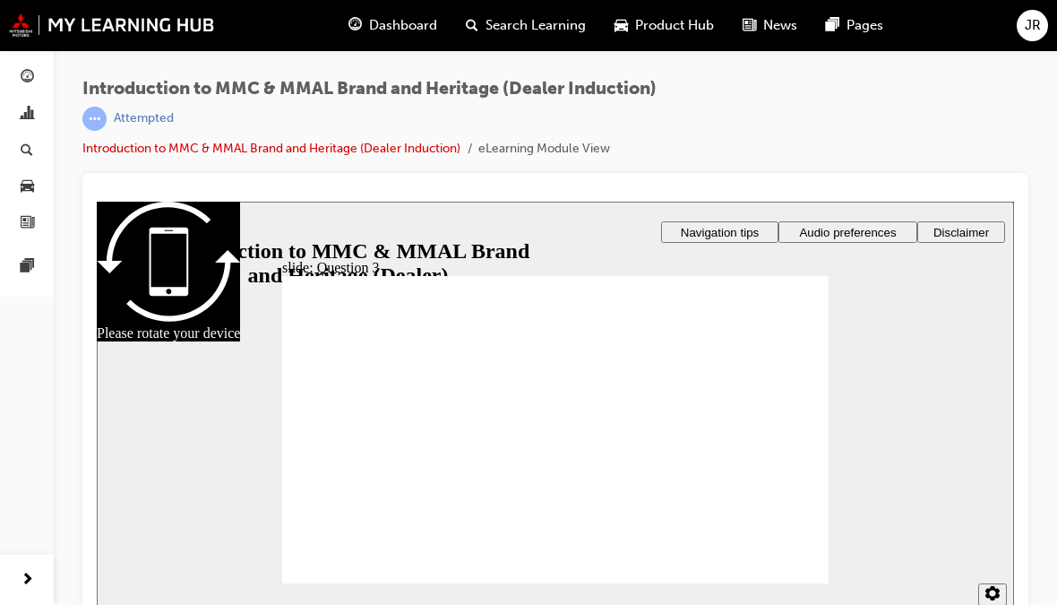
radio input "true"
checkbox input "true"
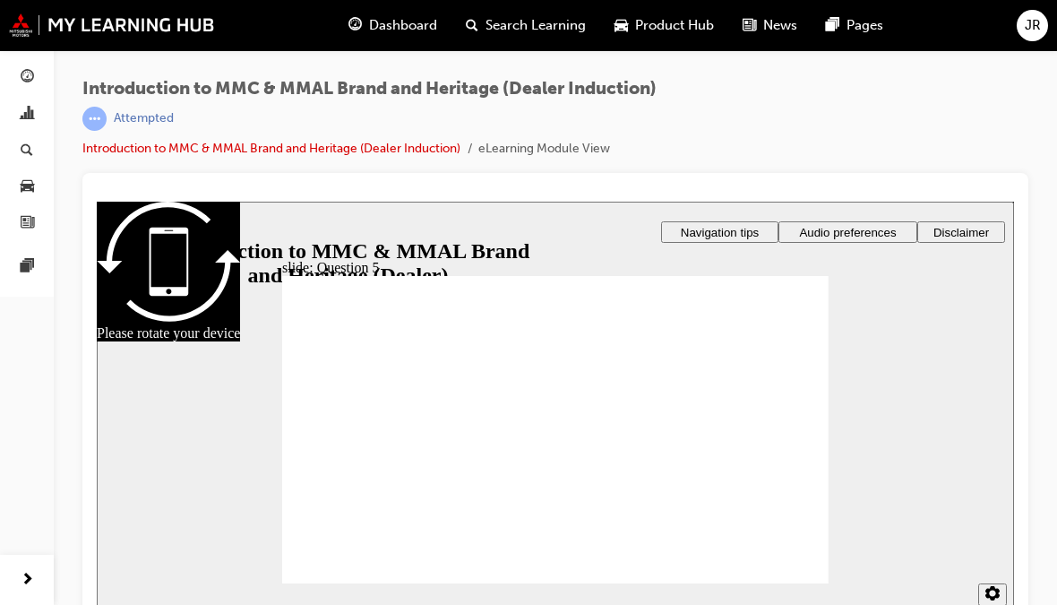
checkbox input "true"
checkbox input "false"
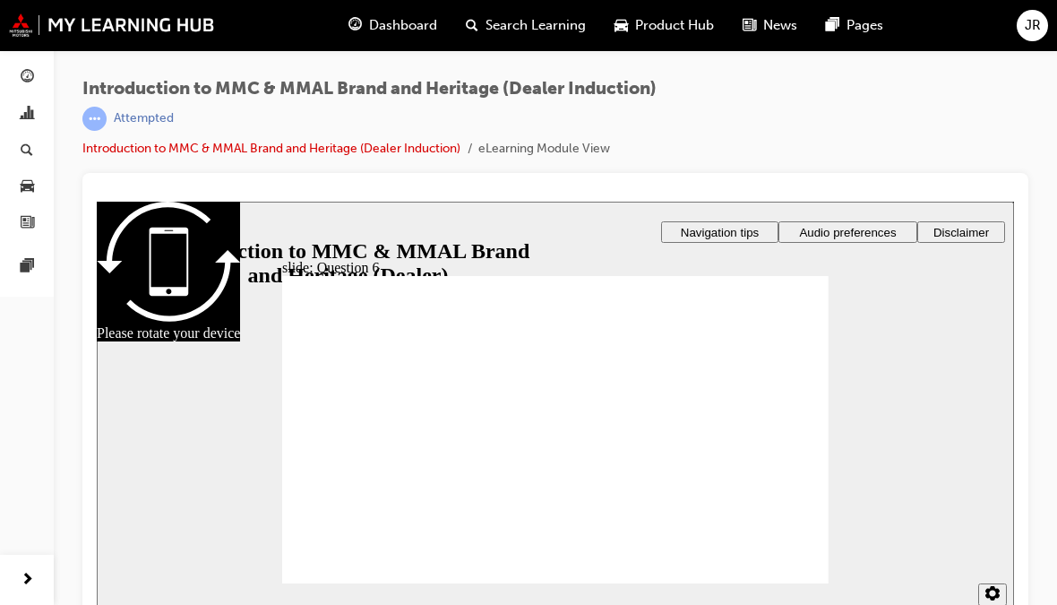
radio input "true"
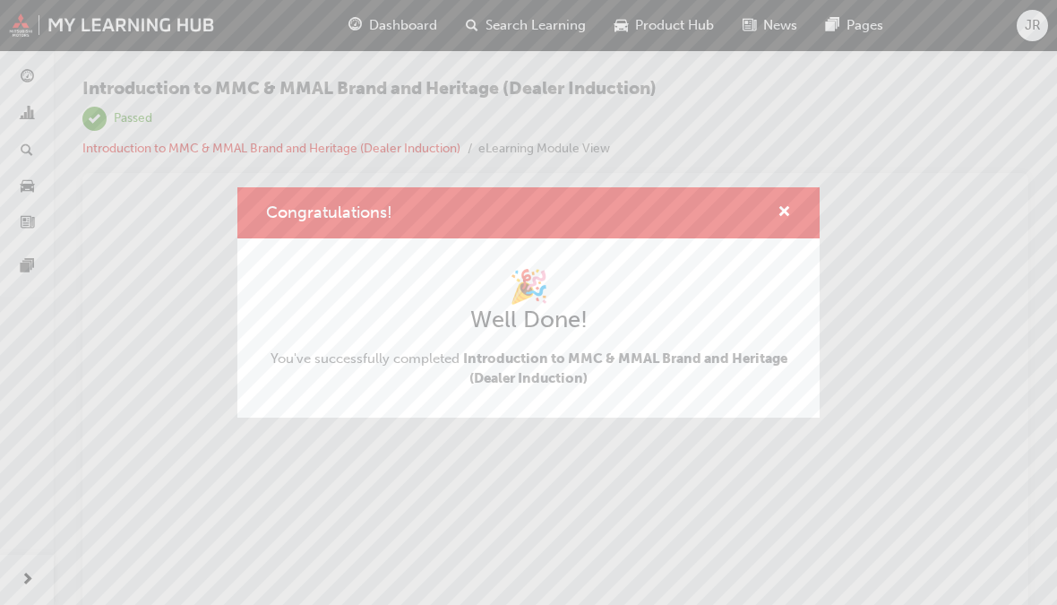
click at [778, 221] on span "cross-icon" at bounding box center [784, 213] width 13 height 16
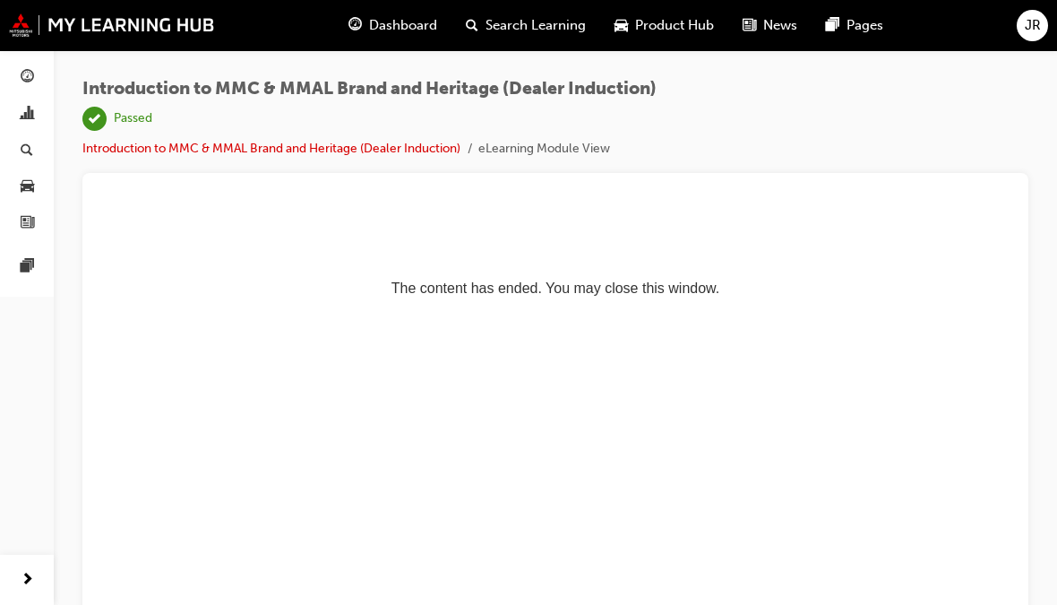
click at [30, 197] on link "button" at bounding box center [26, 186] width 39 height 33
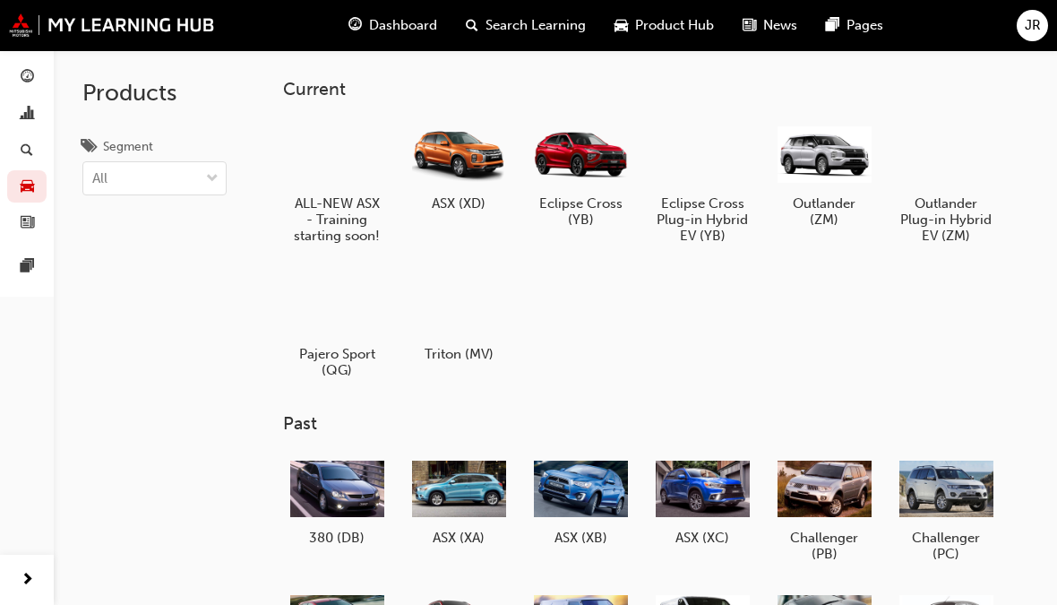
click at [42, 155] on link "button" at bounding box center [26, 149] width 39 height 33
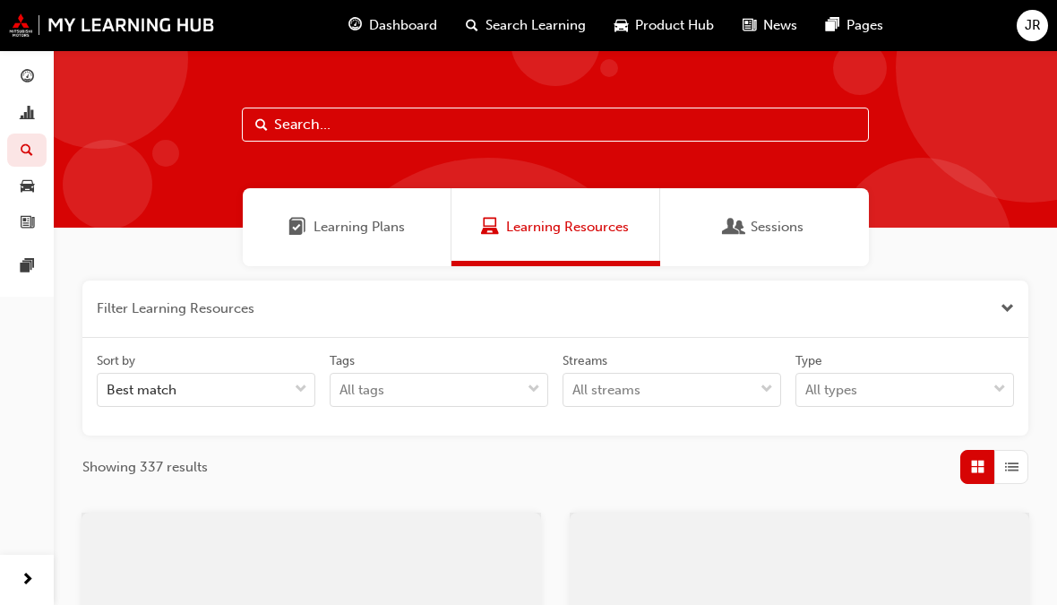
click at [38, 121] on link "button" at bounding box center [26, 114] width 39 height 33
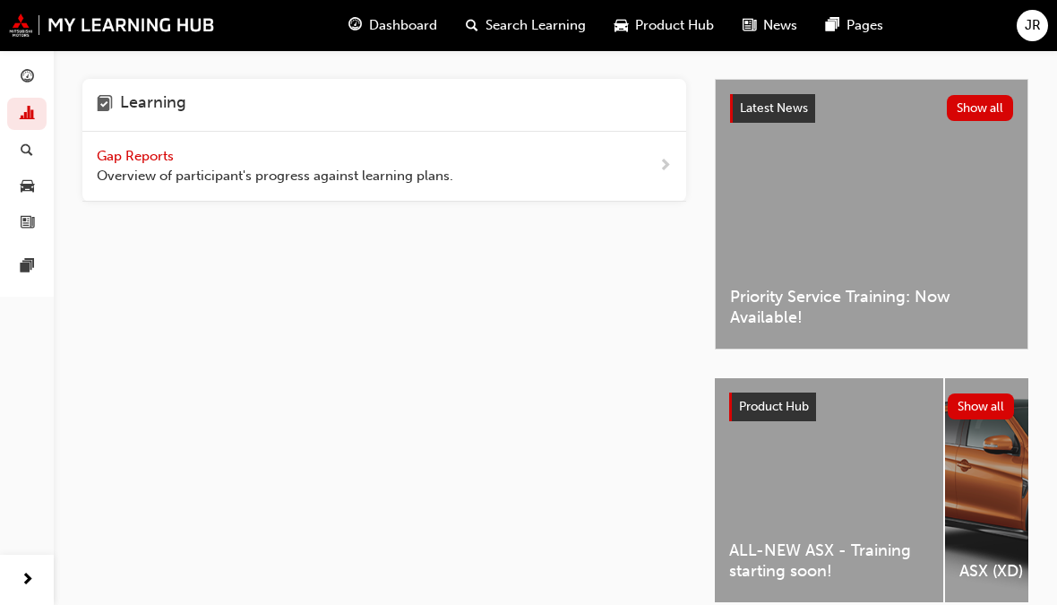
click at [31, 142] on span "search-icon" at bounding box center [27, 150] width 13 height 16
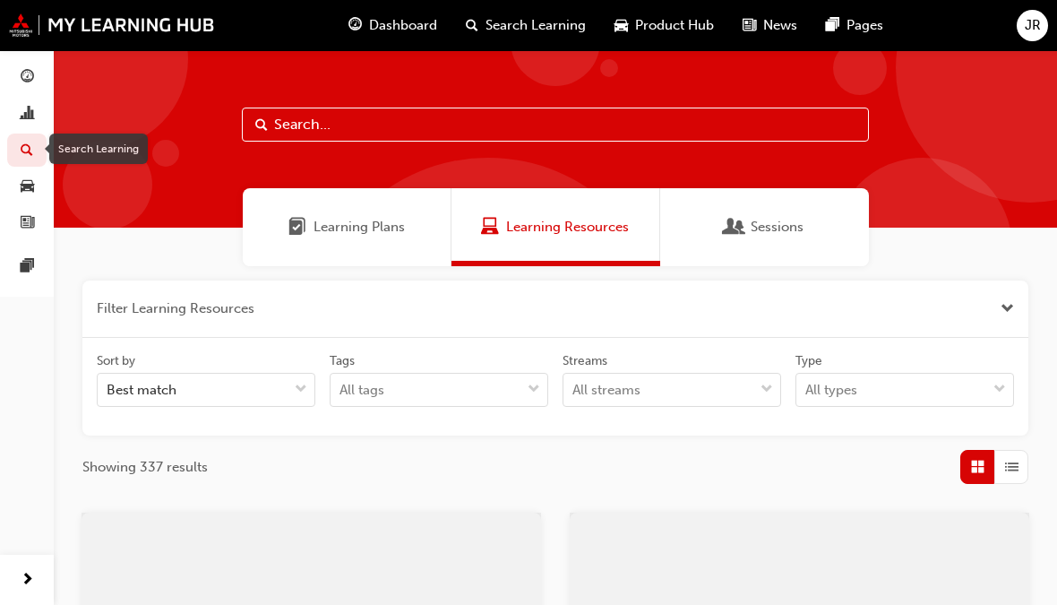
click at [44, 118] on link "button" at bounding box center [26, 114] width 39 height 33
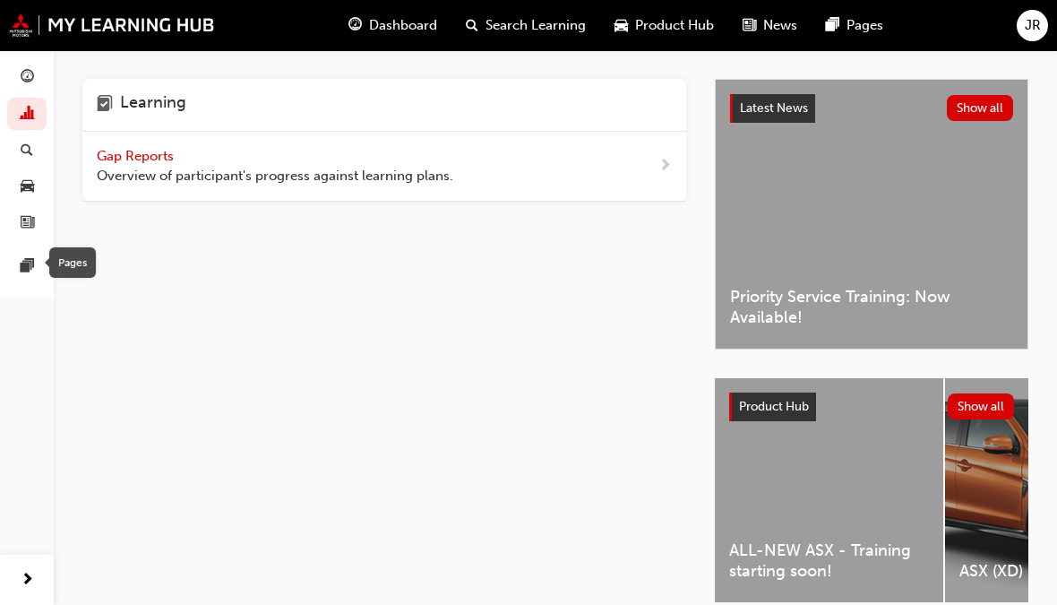
click at [27, 259] on span "pages-icon" at bounding box center [27, 267] width 13 height 16
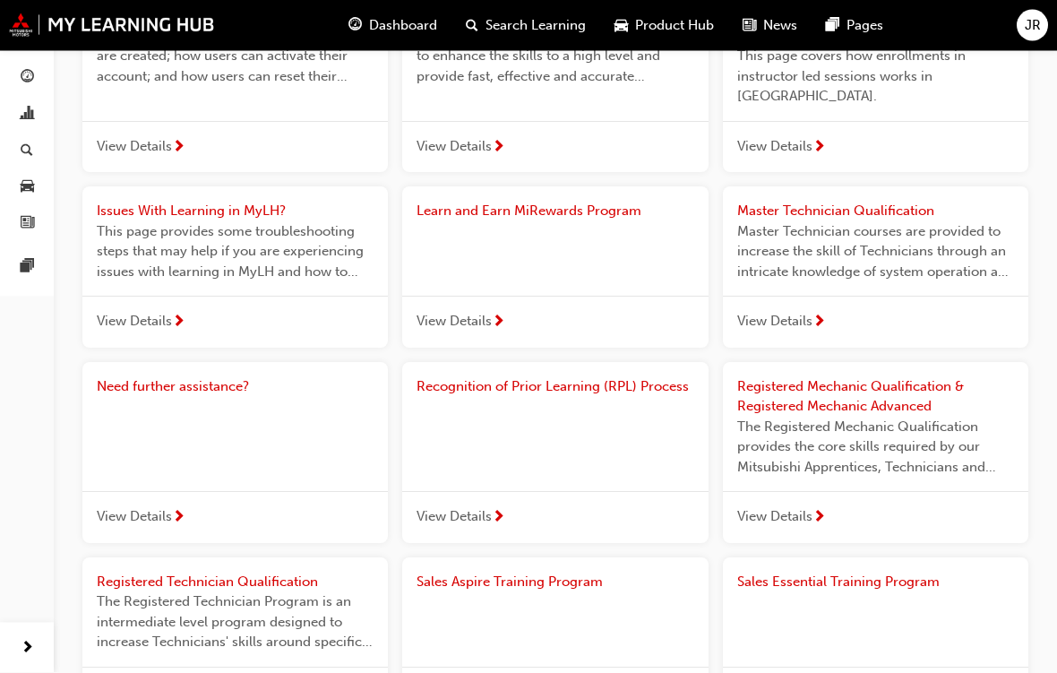
scroll to position [1477, 0]
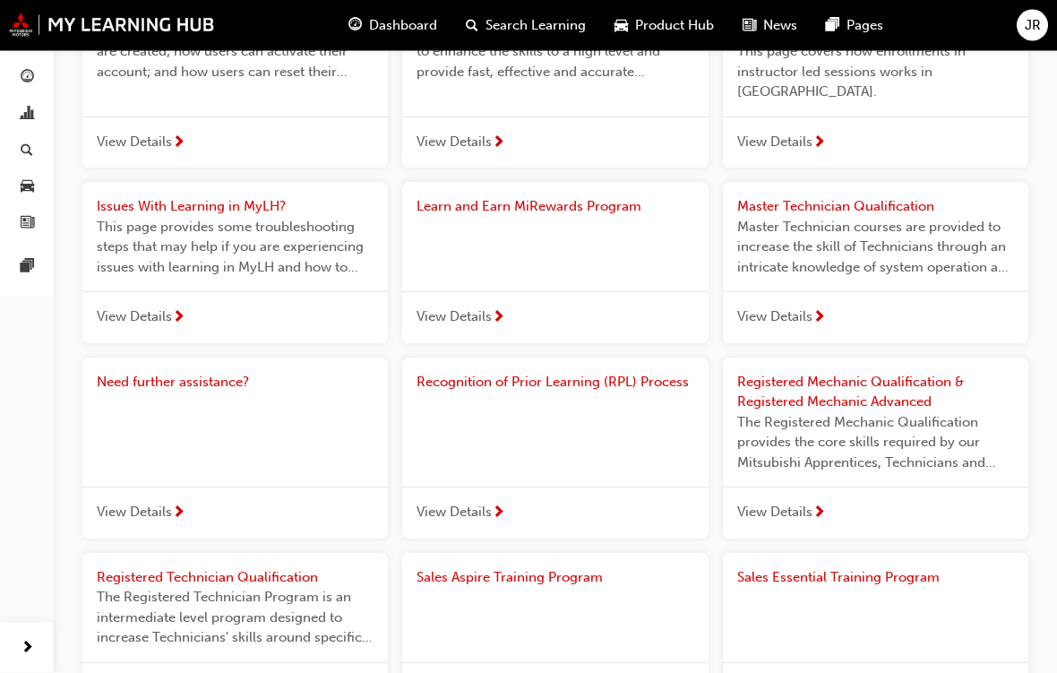
click at [19, 207] on link "button" at bounding box center [26, 222] width 39 height 33
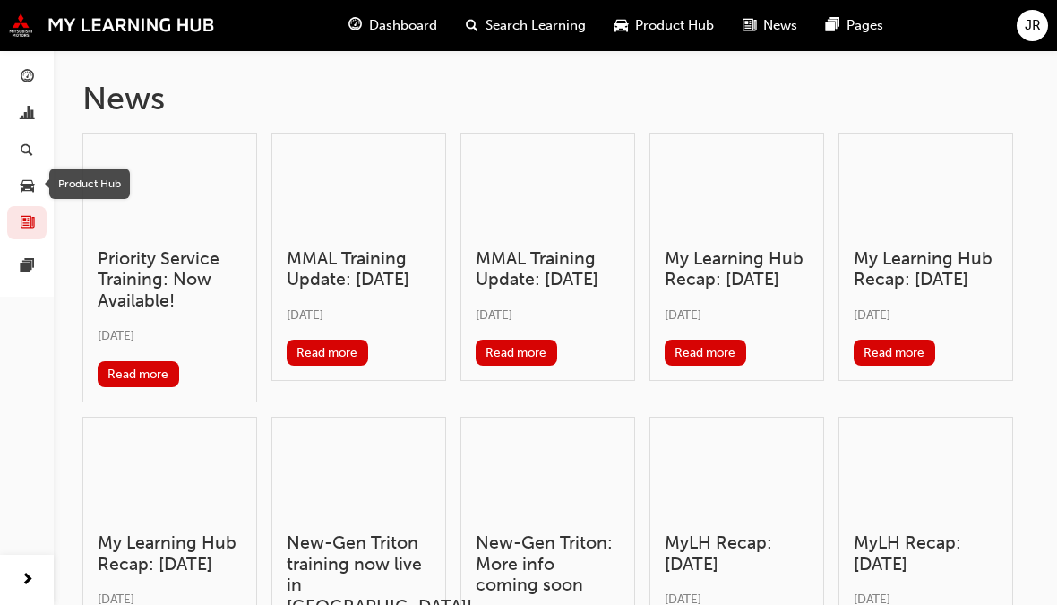
click at [36, 147] on div "button" at bounding box center [26, 150] width 21 height 22
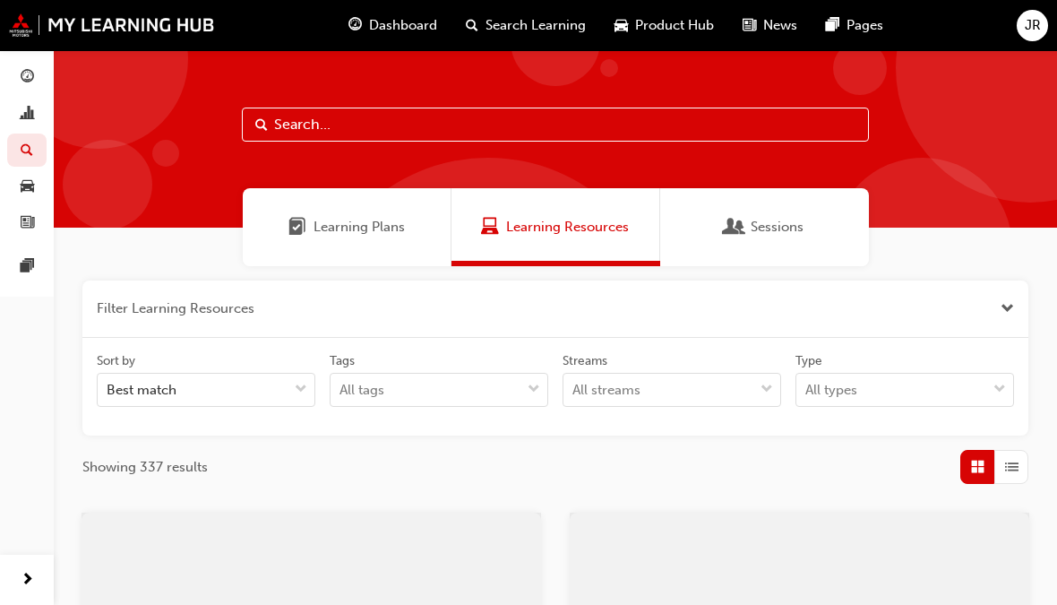
click at [36, 147] on link "button" at bounding box center [26, 149] width 39 height 33
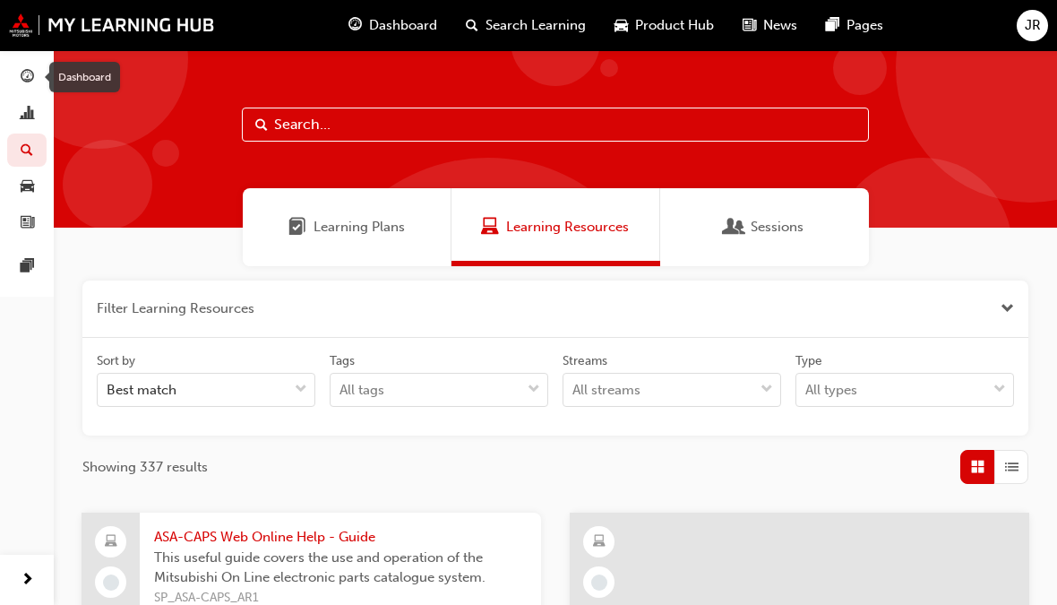
click at [30, 82] on span "guage-icon" at bounding box center [27, 78] width 13 height 16
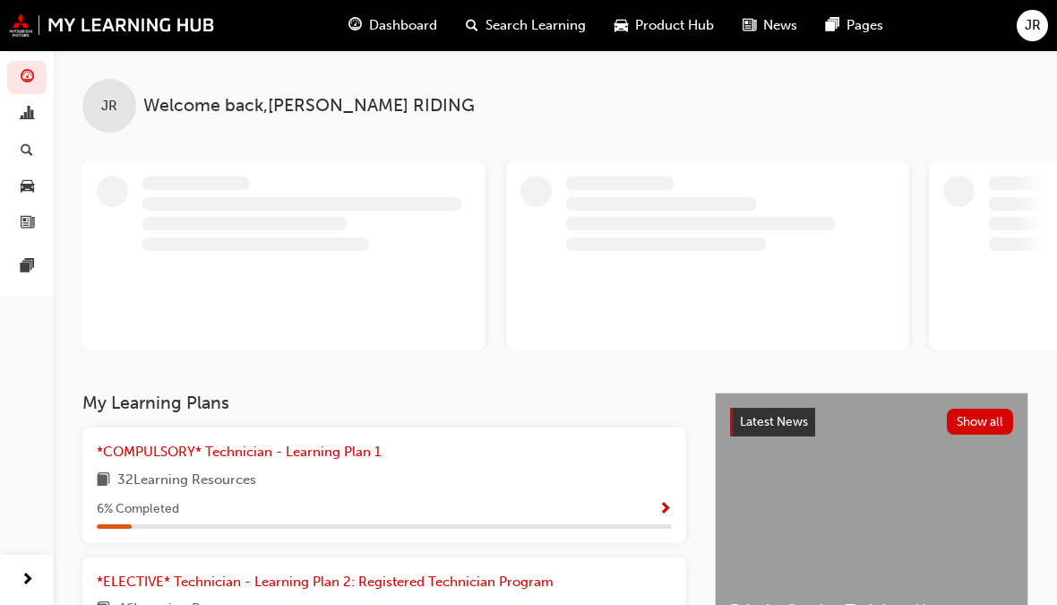
click at [660, 516] on span "Show Progress" at bounding box center [664, 510] width 13 height 16
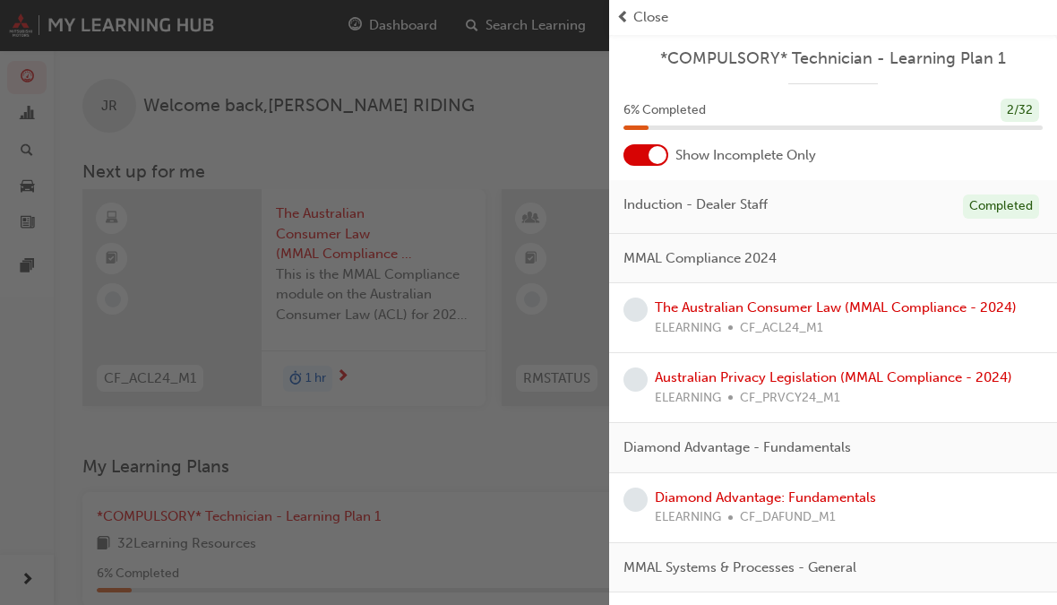
click at [889, 313] on link "The Australian Consumer Law (MMAL Compliance - 2024)" at bounding box center [836, 307] width 362 height 16
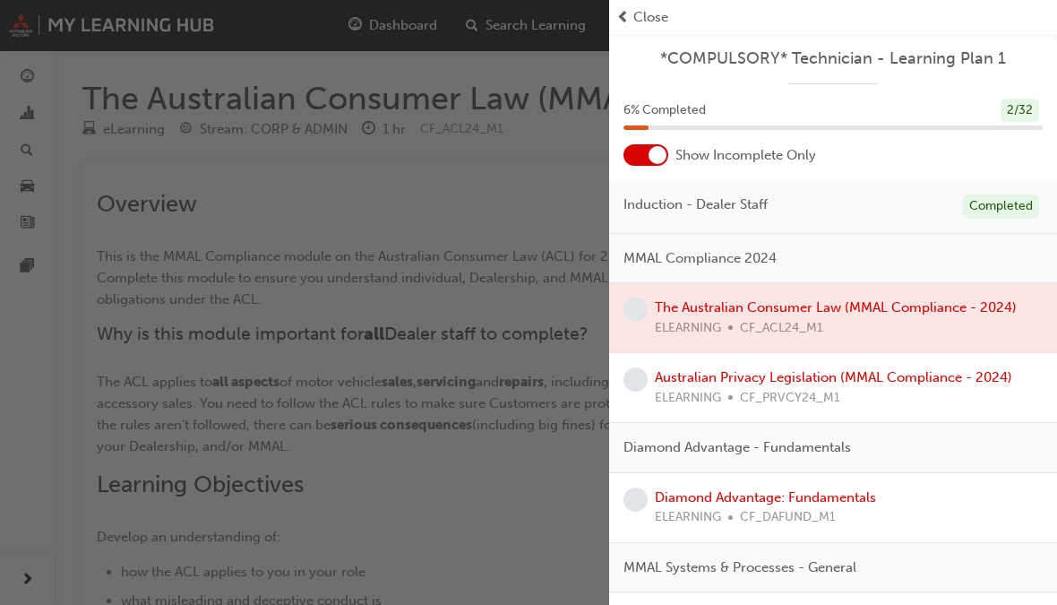
click at [914, 289] on div at bounding box center [833, 317] width 448 height 69
click at [878, 305] on div at bounding box center [833, 317] width 448 height 69
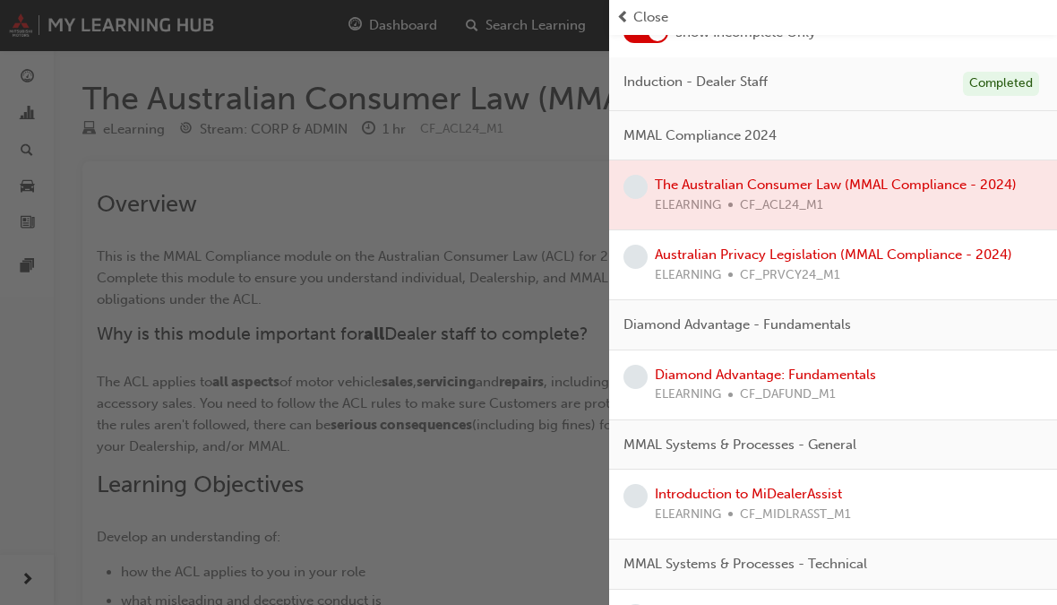
scroll to position [159, 0]
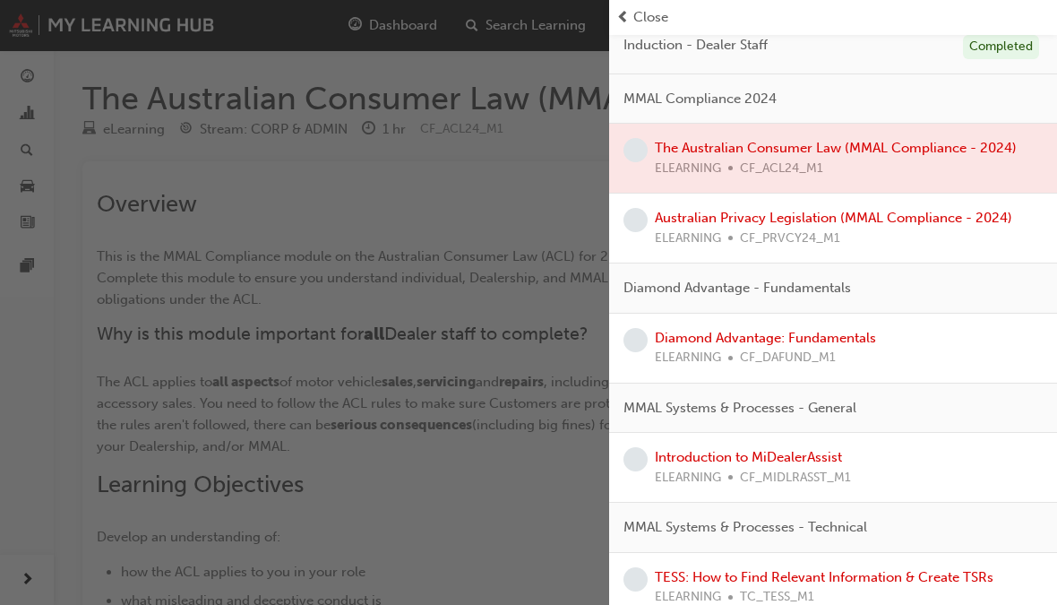
click at [275, 385] on div "button" at bounding box center [304, 302] width 609 height 605
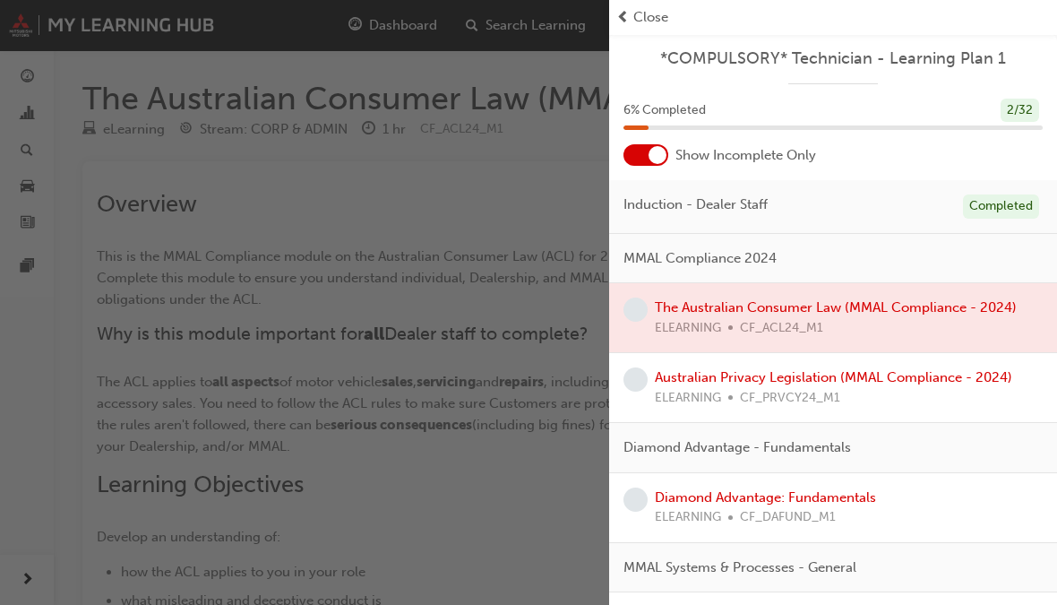
scroll to position [0, 0]
click at [624, 24] on span "prev-icon" at bounding box center [622, 17] width 13 height 21
click at [570, 125] on div "button" at bounding box center [304, 302] width 609 height 605
click at [762, 318] on div at bounding box center [833, 317] width 448 height 69
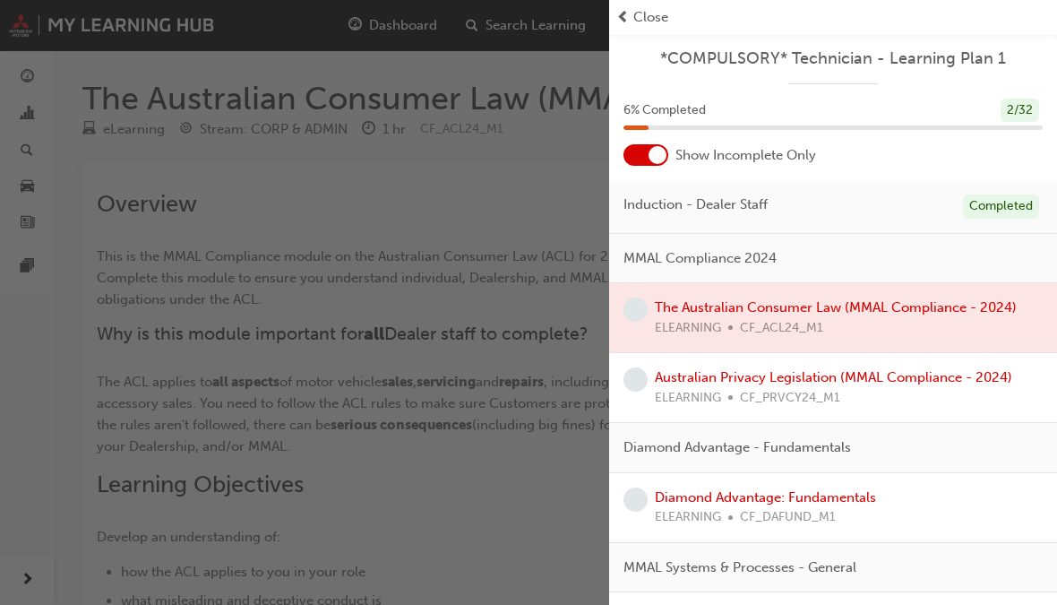
click at [642, 311] on span "learningRecordVerb_NONE-icon" at bounding box center [635, 309] width 24 height 24
click at [645, 307] on span "learningRecordVerb_NONE-icon" at bounding box center [635, 309] width 24 height 24
click at [846, 310] on div at bounding box center [833, 317] width 448 height 69
click at [899, 305] on div at bounding box center [833, 317] width 448 height 69
click at [830, 322] on div at bounding box center [833, 317] width 448 height 69
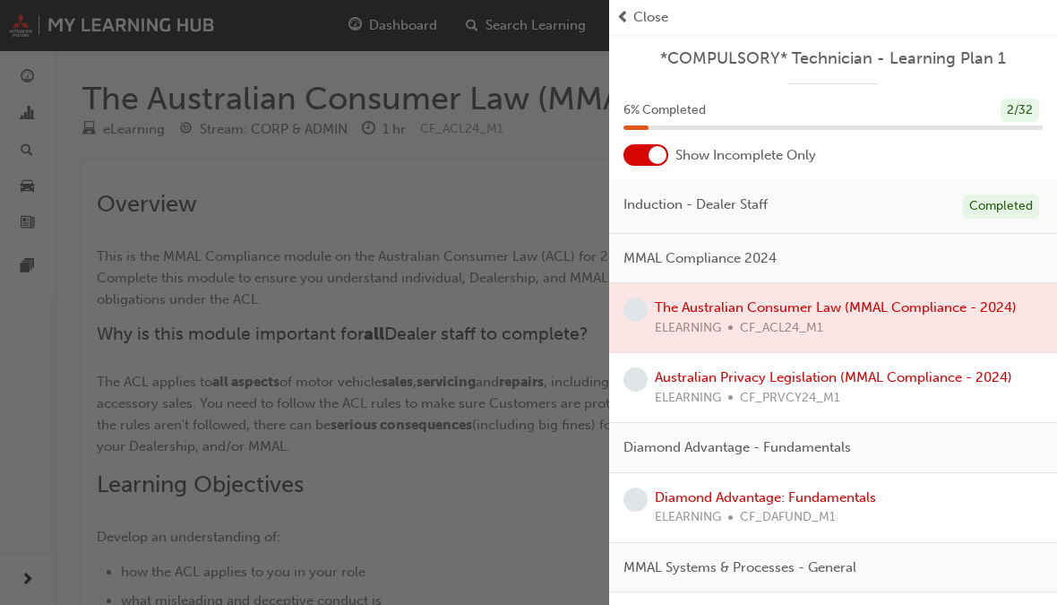
click at [694, 312] on div at bounding box center [833, 317] width 448 height 69
click at [529, 323] on div "button" at bounding box center [304, 302] width 609 height 605
click at [665, 17] on span "Close" at bounding box center [650, 17] width 35 height 21
click at [678, 24] on div "Close" at bounding box center [833, 17] width 434 height 21
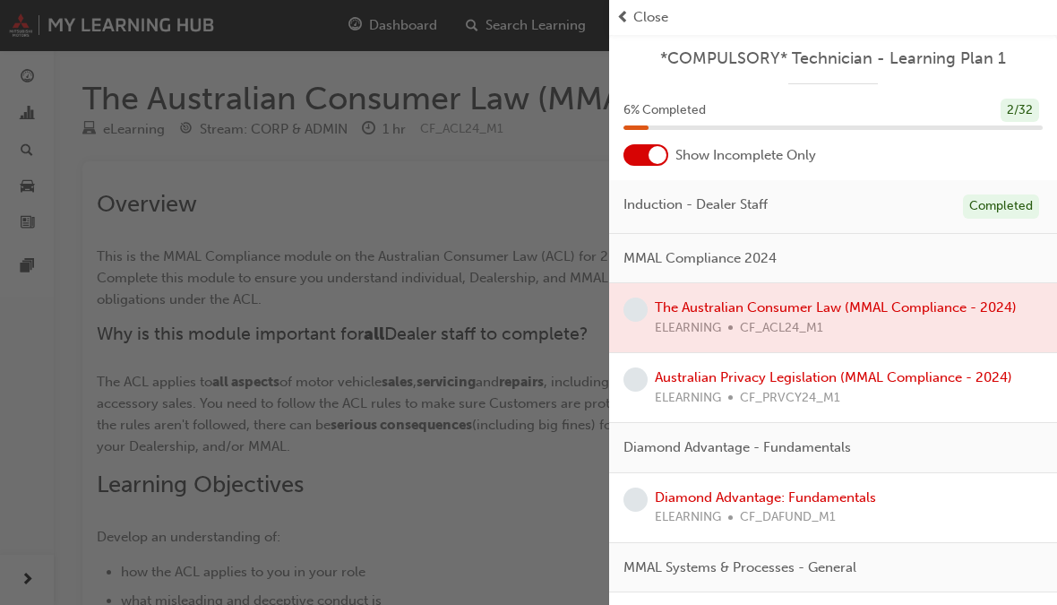
click at [674, 10] on div "Close" at bounding box center [833, 17] width 434 height 21
click at [673, 9] on div "Close" at bounding box center [833, 17] width 434 height 21
click at [650, 20] on span "Close" at bounding box center [650, 17] width 35 height 21
click at [649, 20] on span "Close" at bounding box center [650, 17] width 35 height 21
click at [656, 18] on span "Close" at bounding box center [650, 17] width 35 height 21
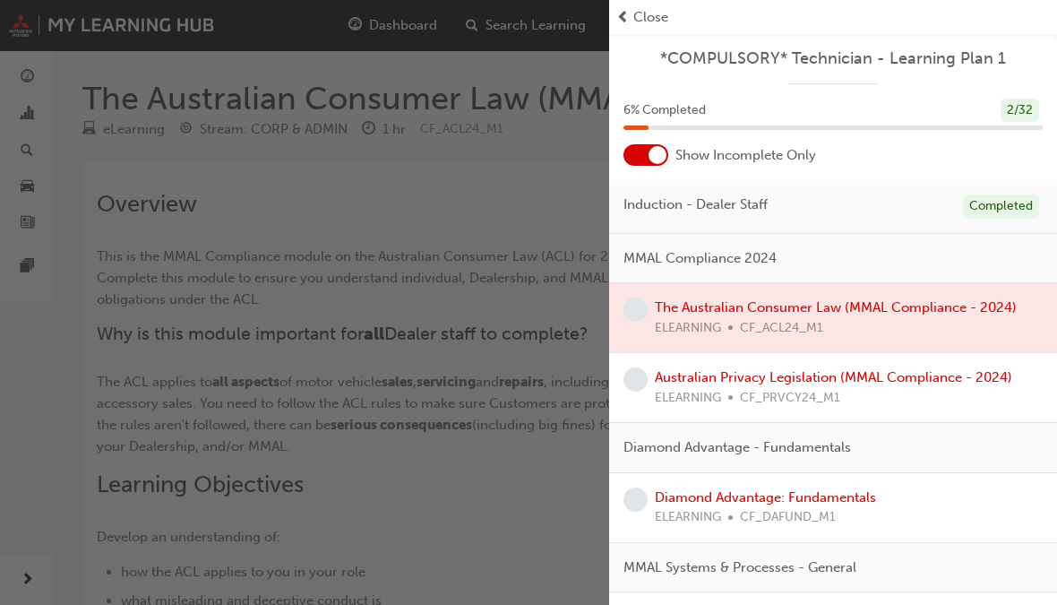
click at [717, 307] on div at bounding box center [833, 317] width 448 height 69
click at [686, 318] on div at bounding box center [833, 317] width 448 height 69
click at [649, 0] on div "Close" at bounding box center [833, 17] width 448 height 35
click at [640, 13] on span "Close" at bounding box center [650, 17] width 35 height 21
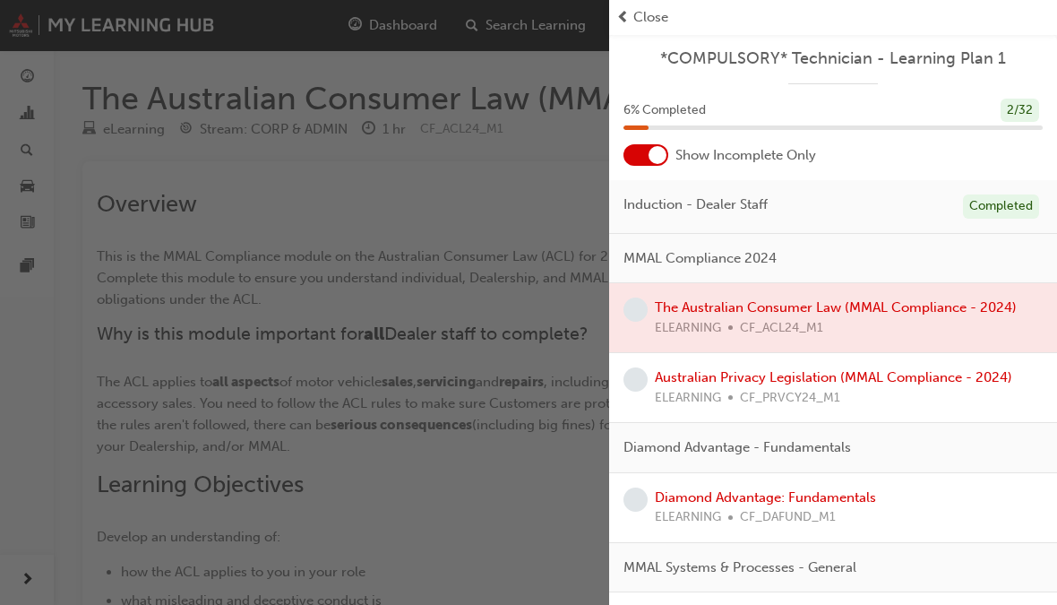
click at [641, 12] on span "Close" at bounding box center [650, 17] width 35 height 21
click at [848, 309] on div at bounding box center [833, 317] width 448 height 69
click at [917, 290] on div at bounding box center [833, 317] width 448 height 69
click at [894, 339] on div at bounding box center [833, 317] width 448 height 69
click at [648, 155] on div at bounding box center [645, 154] width 45 height 21
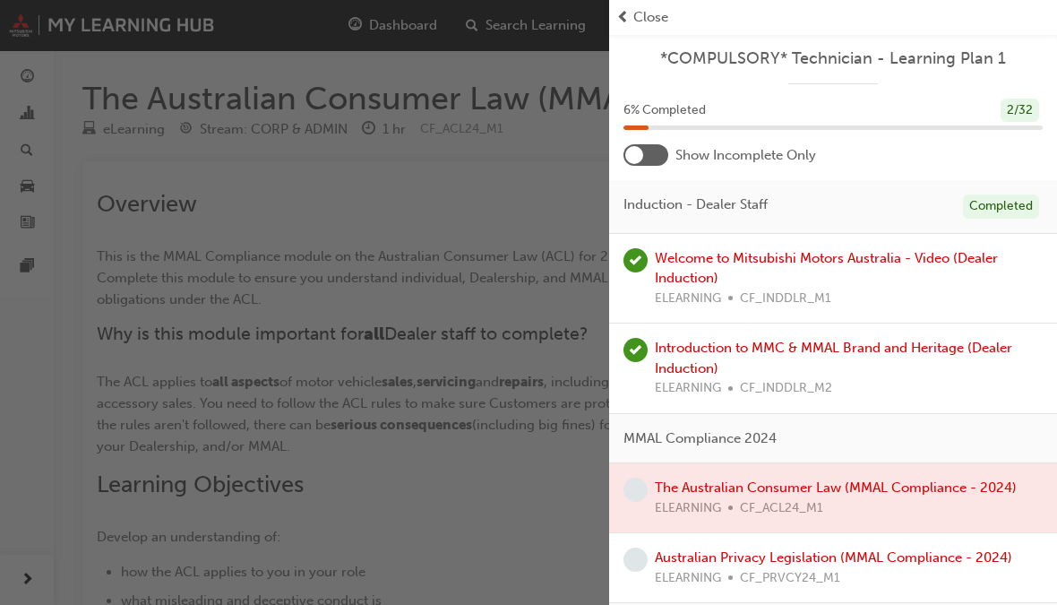
click at [680, 485] on div at bounding box center [833, 497] width 448 height 69
click at [652, 495] on div at bounding box center [833, 497] width 448 height 69
click at [778, 478] on div at bounding box center [833, 497] width 448 height 69
click at [657, 158] on div at bounding box center [645, 154] width 45 height 21
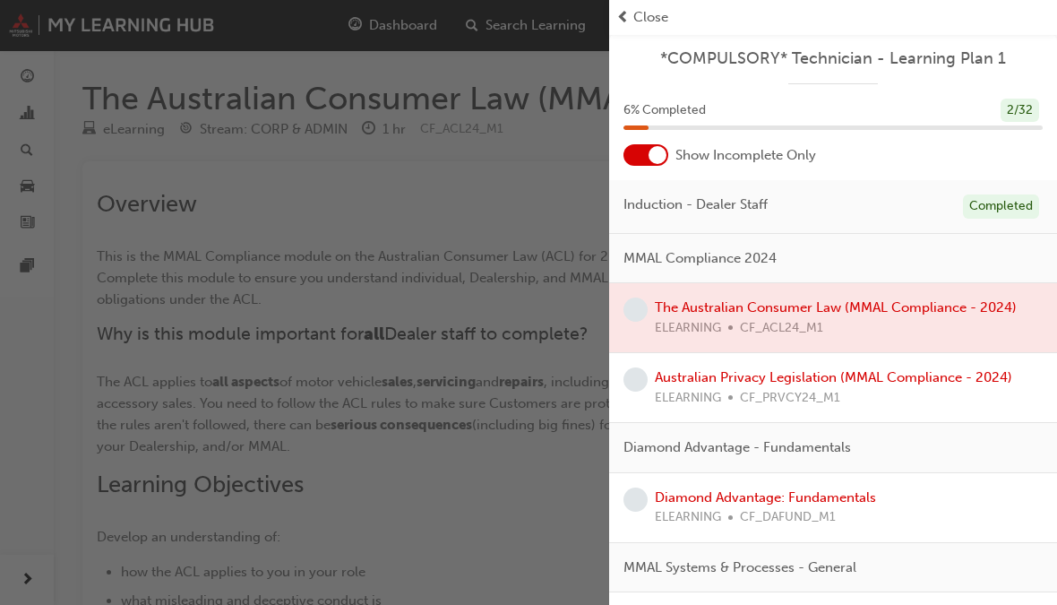
click at [675, 322] on div at bounding box center [833, 317] width 448 height 69
click at [675, 321] on div at bounding box center [833, 317] width 448 height 69
click at [643, 306] on span "learningRecordVerb_NONE-icon" at bounding box center [635, 309] width 24 height 24
click at [837, 298] on div at bounding box center [833, 317] width 448 height 69
click at [846, 376] on link "Australian Privacy Legislation (MMAL Compliance - 2024)" at bounding box center [833, 377] width 357 height 16
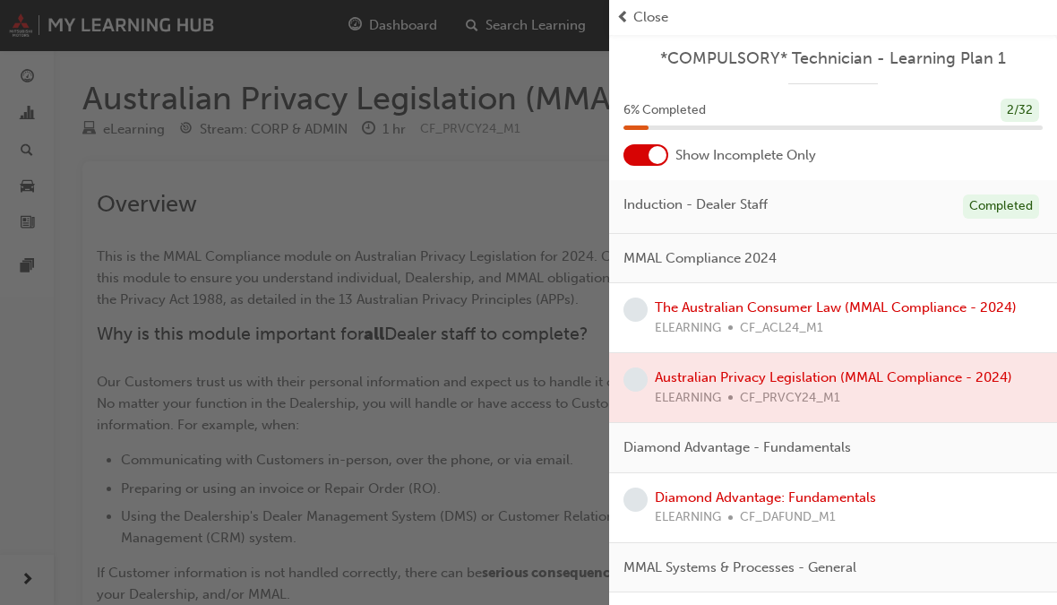
click at [846, 370] on div at bounding box center [833, 387] width 448 height 69
click at [866, 309] on link "The Australian Consumer Law (MMAL Compliance - 2024)" at bounding box center [836, 307] width 362 height 16
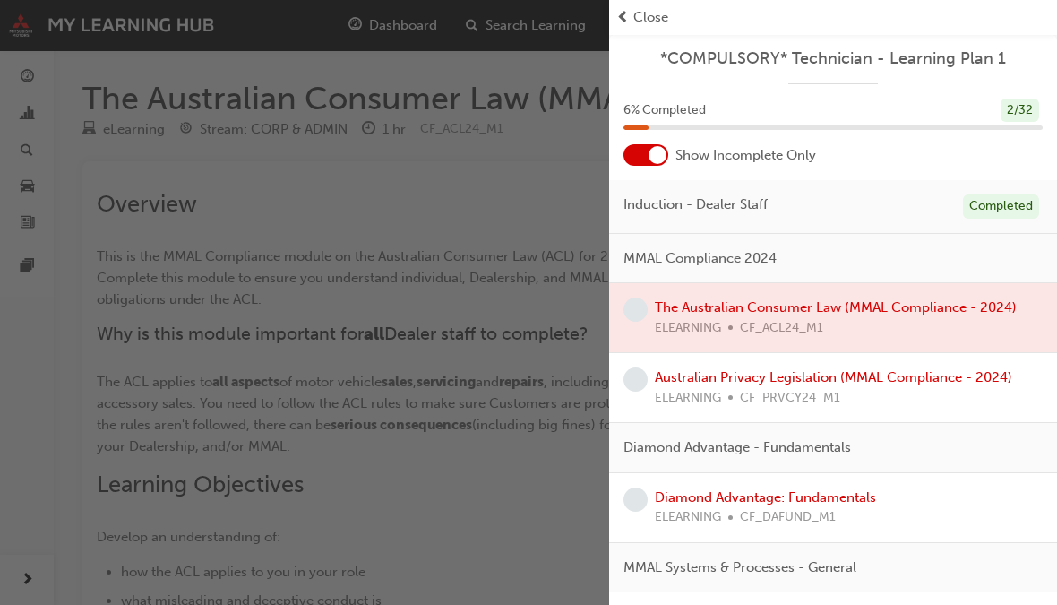
click at [876, 307] on div at bounding box center [833, 317] width 448 height 69
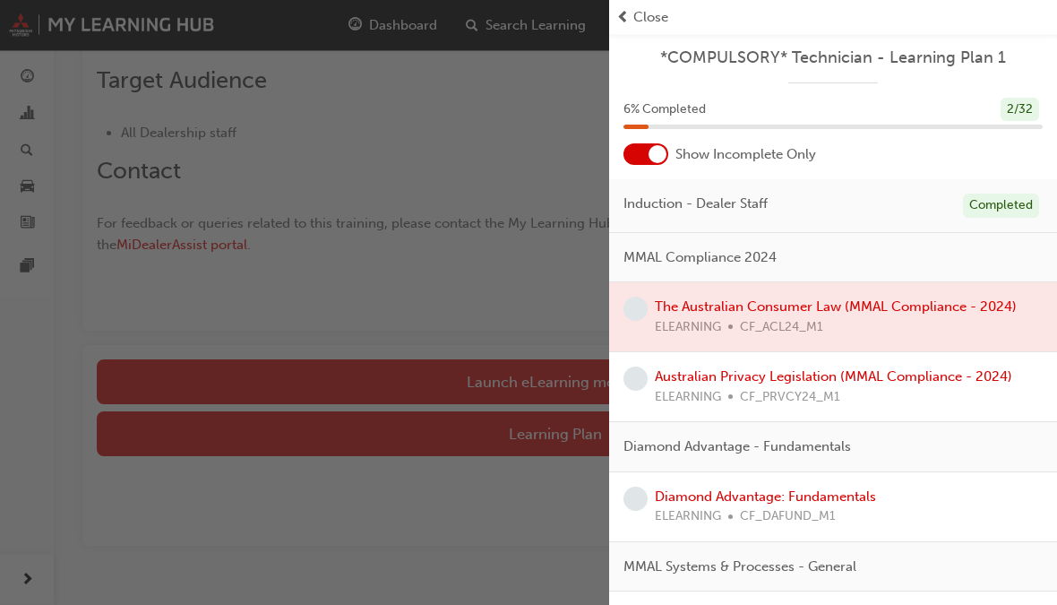
scroll to position [692, 0]
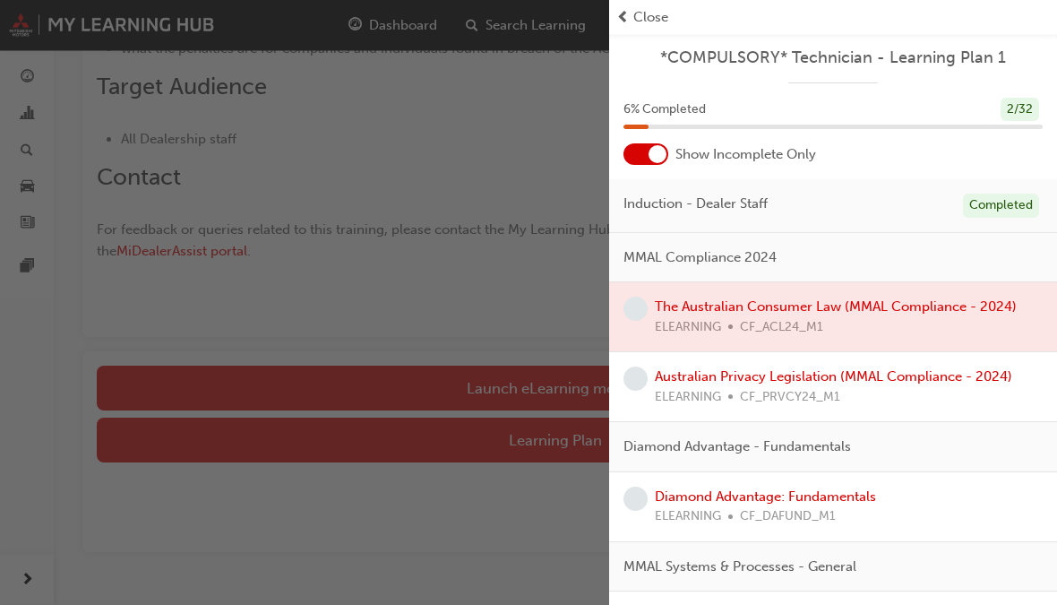
click at [552, 391] on div "button" at bounding box center [304, 302] width 609 height 605
click at [550, 378] on div "button" at bounding box center [304, 302] width 609 height 605
click at [549, 378] on div "button" at bounding box center [304, 302] width 609 height 605
click at [553, 373] on div "button" at bounding box center [304, 302] width 609 height 605
click at [553, 372] on div "button" at bounding box center [304, 302] width 609 height 605
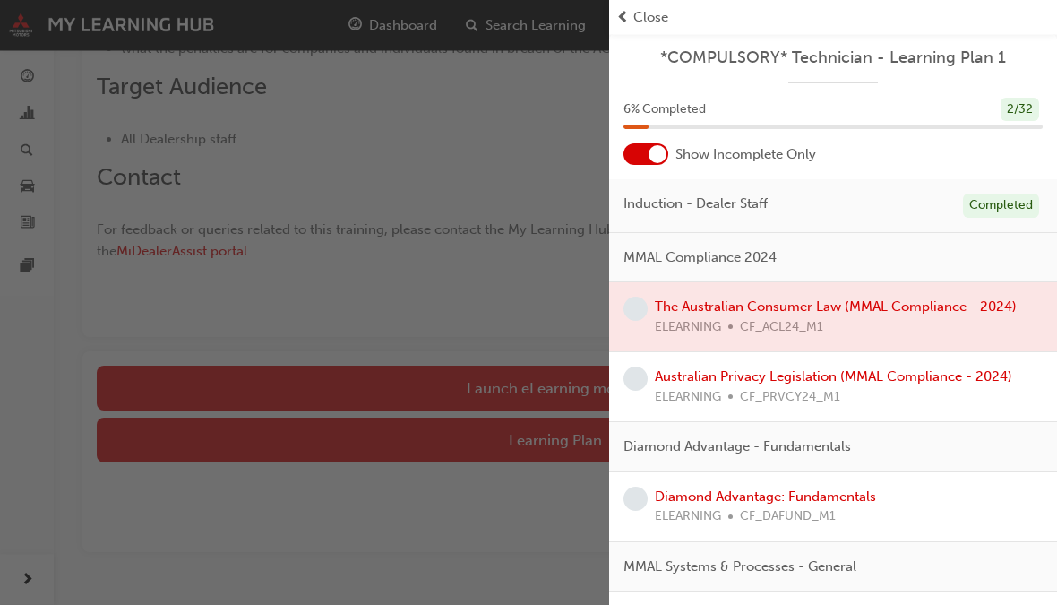
click at [565, 367] on div "button" at bounding box center [304, 302] width 609 height 605
click at [565, 366] on div "button" at bounding box center [304, 302] width 609 height 605
click at [722, 382] on link "Australian Privacy Legislation (MMAL Compliance - 2024)" at bounding box center [833, 377] width 357 height 16
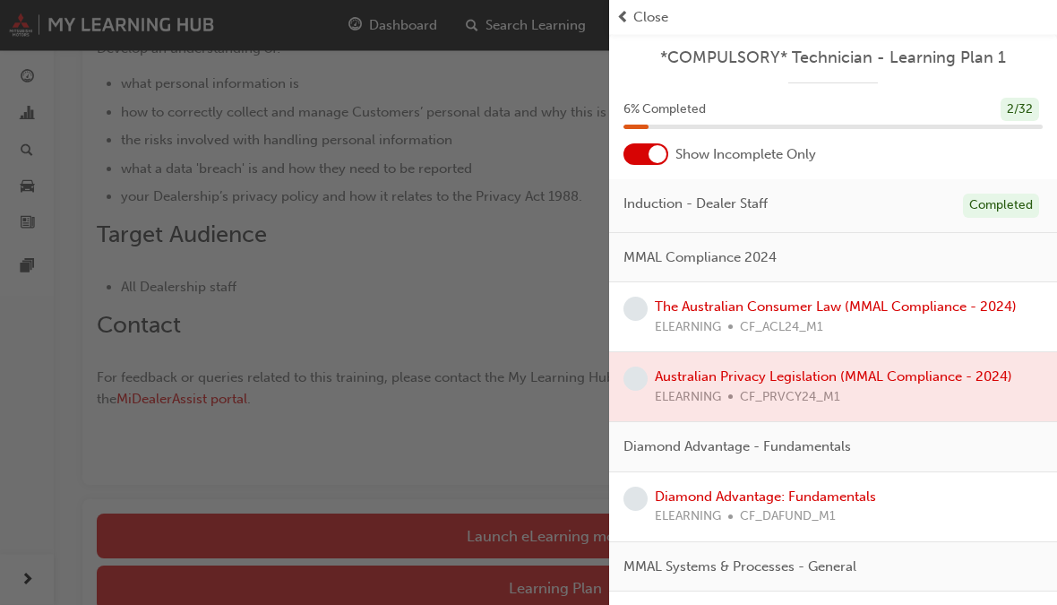
scroll to position [692, 0]
click at [765, 309] on link "The Australian Consumer Law (MMAL Compliance - 2024)" at bounding box center [836, 307] width 362 height 16
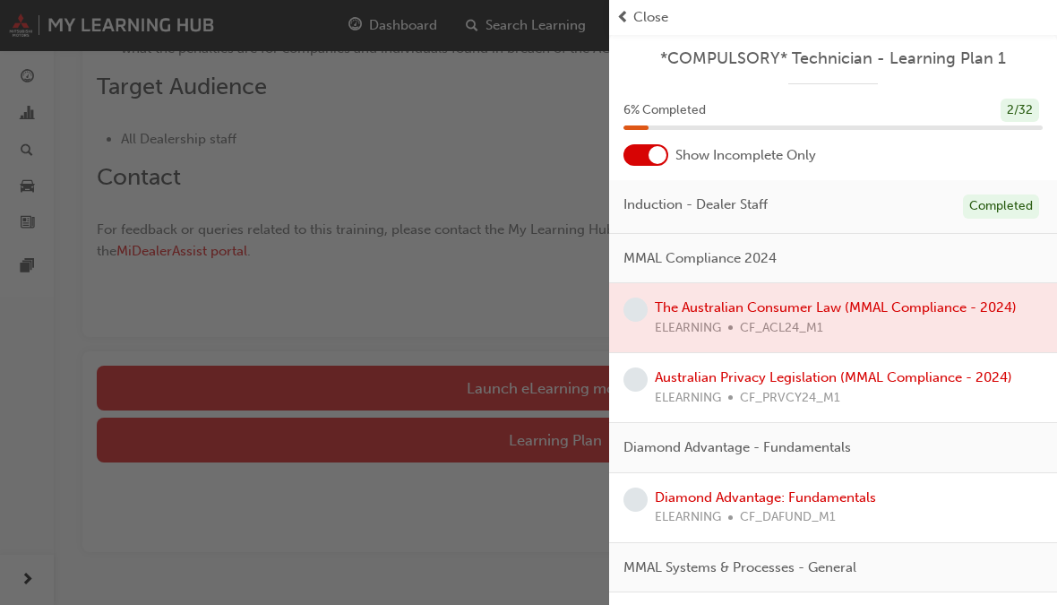
click at [571, 385] on div "button" at bounding box center [304, 302] width 609 height 605
click at [665, 25] on span "Close" at bounding box center [650, 17] width 35 height 21
click at [647, 16] on span "Close" at bounding box center [650, 17] width 35 height 21
click at [956, 20] on div "Close" at bounding box center [833, 17] width 434 height 21
click at [1019, 20] on div "Close" at bounding box center [833, 17] width 434 height 21
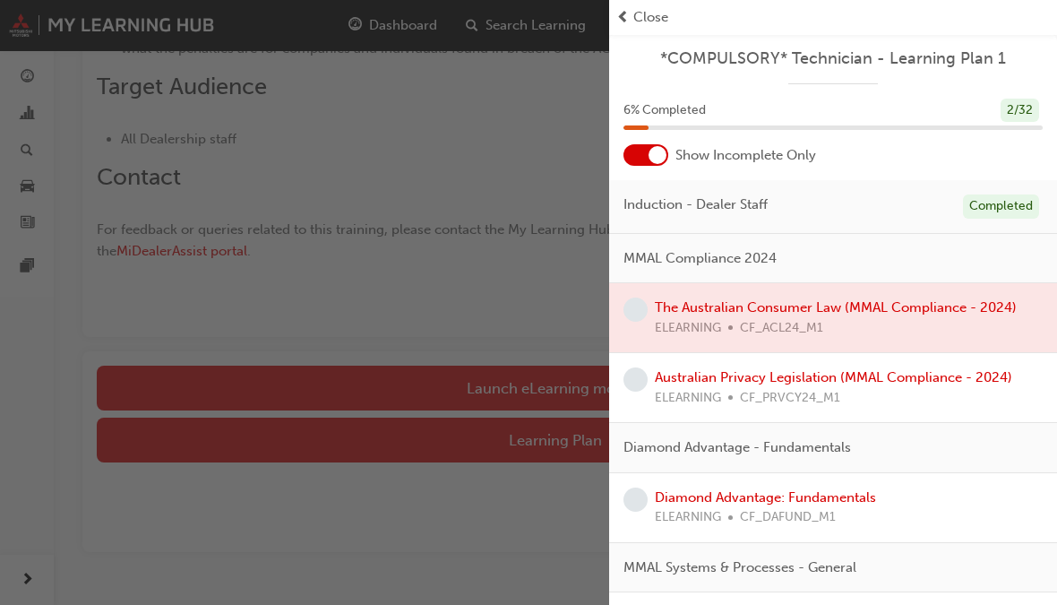
click at [1018, 20] on div "Close" at bounding box center [833, 17] width 434 height 21
click at [980, 21] on div "Close" at bounding box center [833, 17] width 434 height 21
click at [917, 16] on div "Close" at bounding box center [833, 17] width 434 height 21
click at [862, 25] on div "Close" at bounding box center [833, 17] width 434 height 21
click at [770, 19] on div "Close" at bounding box center [833, 17] width 434 height 21
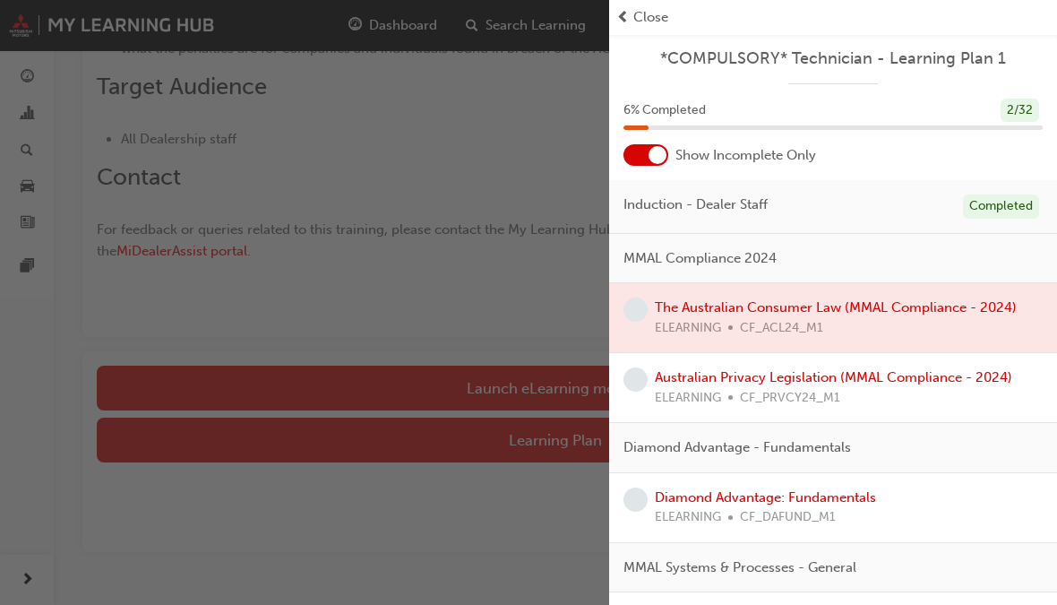
click at [640, 25] on span "Close" at bounding box center [650, 17] width 35 height 21
click at [598, 27] on div "button" at bounding box center [304, 302] width 609 height 605
click at [541, 135] on div "button" at bounding box center [304, 302] width 609 height 605
click at [129, 210] on div "button" at bounding box center [304, 302] width 609 height 605
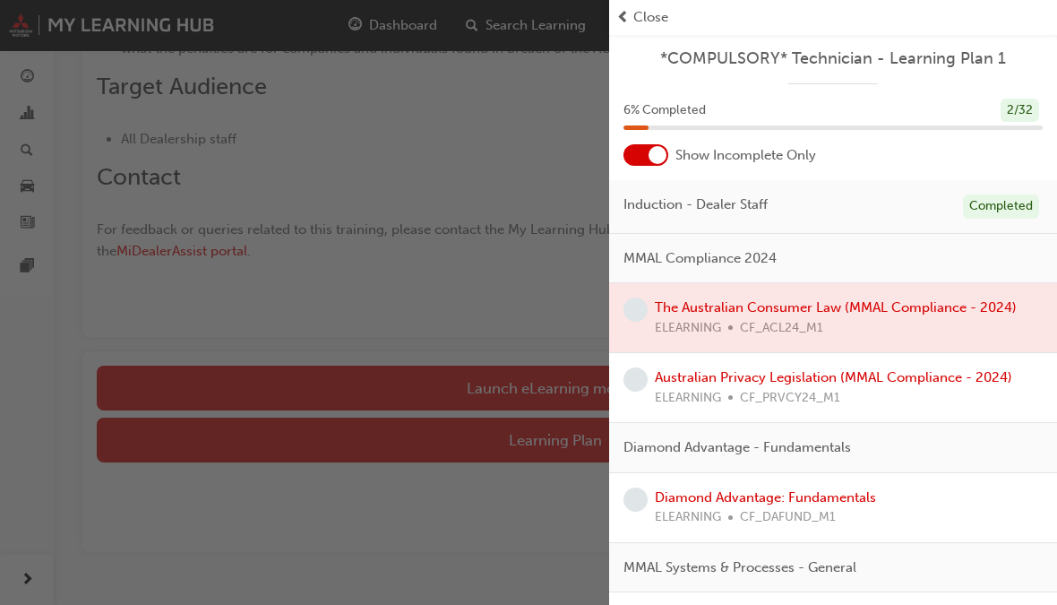
click at [13, 562] on div "button" at bounding box center [304, 302] width 609 height 605
click at [12, 562] on div "button" at bounding box center [304, 302] width 609 height 605
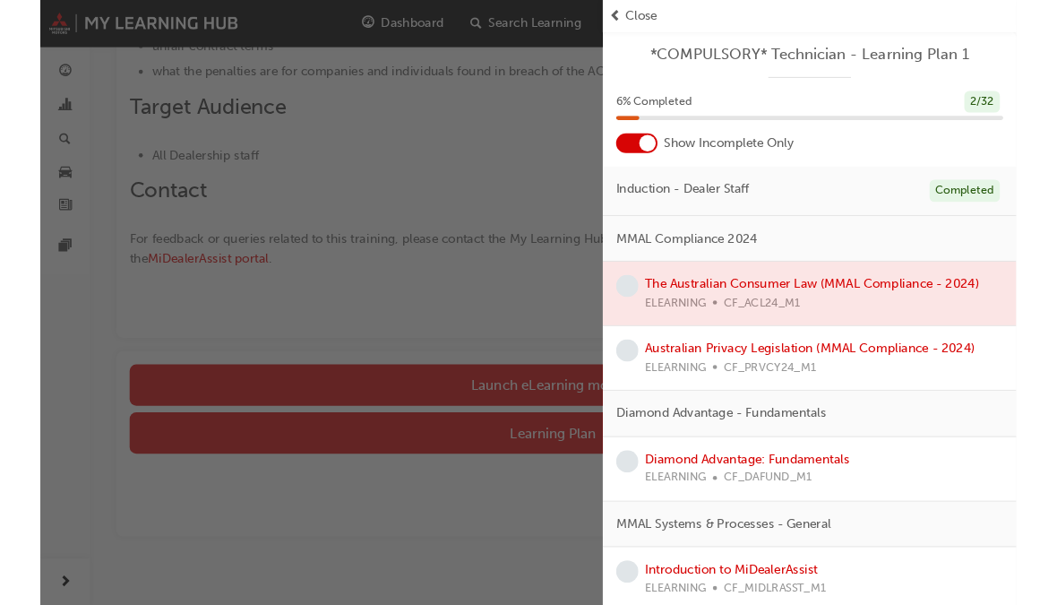
scroll to position [668, 0]
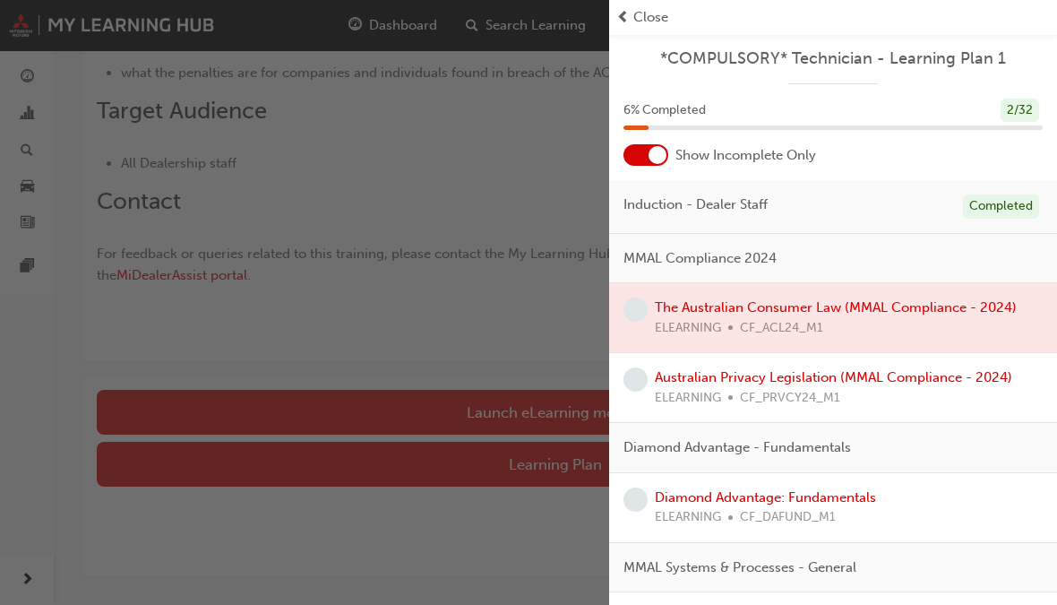
click at [489, 167] on div "button" at bounding box center [304, 302] width 609 height 605
click at [641, 4] on div "Close" at bounding box center [833, 17] width 448 height 35
click at [649, 24] on span "Close" at bounding box center [650, 17] width 35 height 21
click at [655, 30] on div "Close" at bounding box center [833, 17] width 448 height 35
click at [669, 18] on div "Close" at bounding box center [833, 17] width 434 height 21
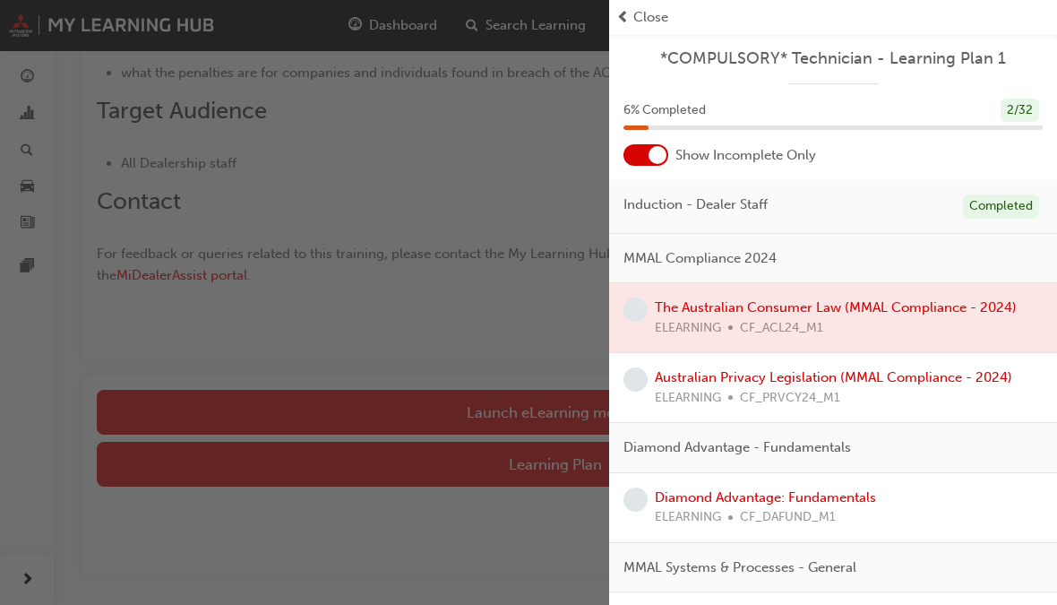
scroll to position [0, 0]
click at [637, 24] on span "Close" at bounding box center [650, 17] width 35 height 21
click at [563, 168] on div "button" at bounding box center [304, 302] width 609 height 605
click at [642, 23] on span "Close" at bounding box center [650, 17] width 35 height 21
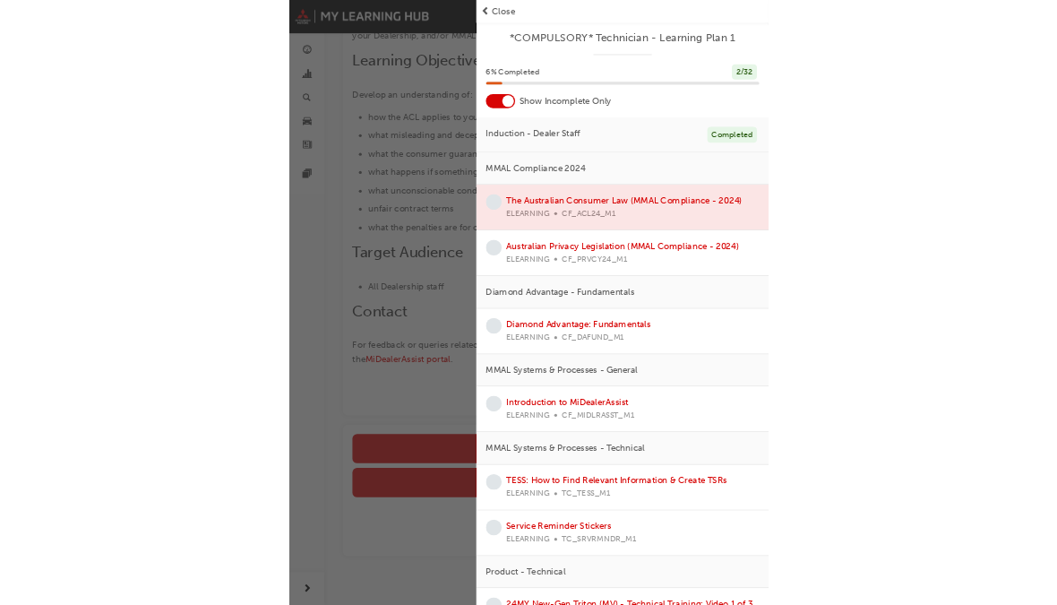
scroll to position [408, 0]
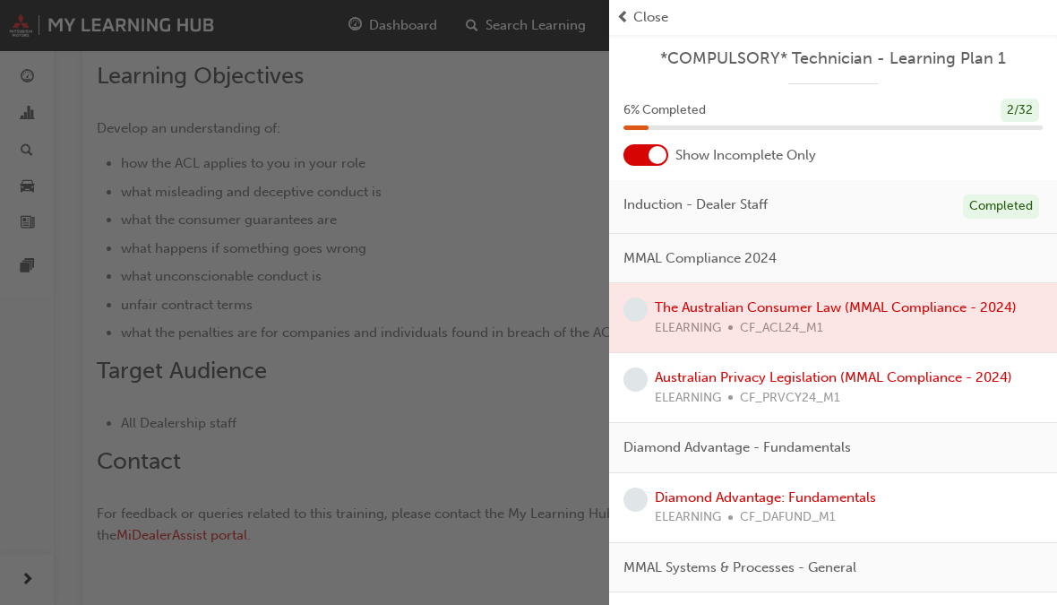
click at [315, 410] on div "button" at bounding box center [304, 302] width 609 height 605
click at [375, 408] on div "button" at bounding box center [304, 302] width 609 height 605
click at [418, 355] on div "button" at bounding box center [304, 302] width 609 height 605
click at [664, 26] on span "Close" at bounding box center [650, 17] width 35 height 21
click at [558, 277] on div "button" at bounding box center [304, 302] width 609 height 605
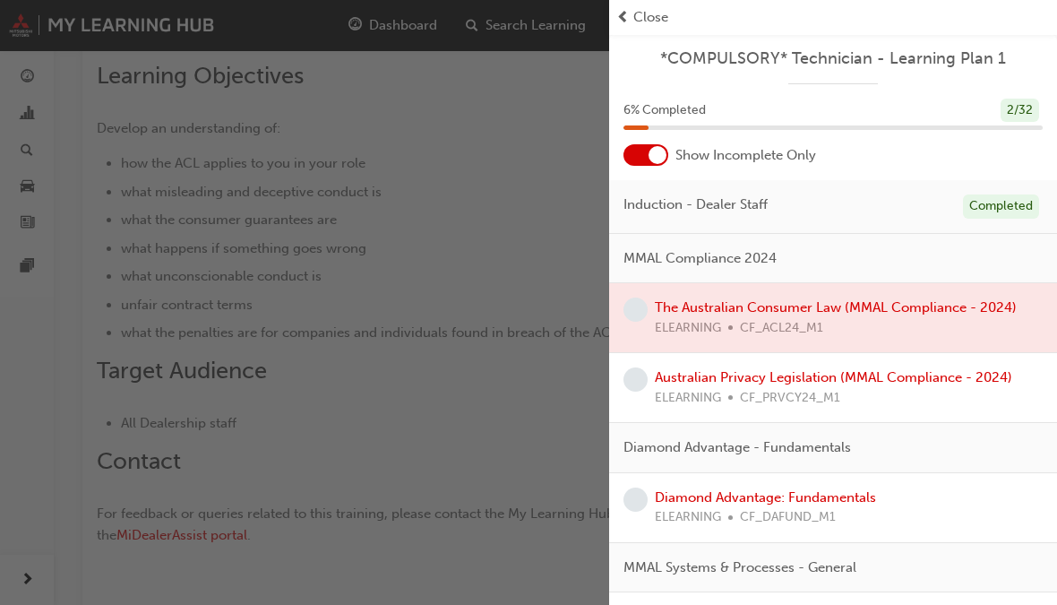
click at [654, 20] on span "Close" at bounding box center [650, 17] width 35 height 21
click at [661, 8] on span "Close" at bounding box center [650, 17] width 35 height 21
click at [790, 379] on link "Australian Privacy Legislation (MMAL Compliance - 2024)" at bounding box center [833, 377] width 357 height 16
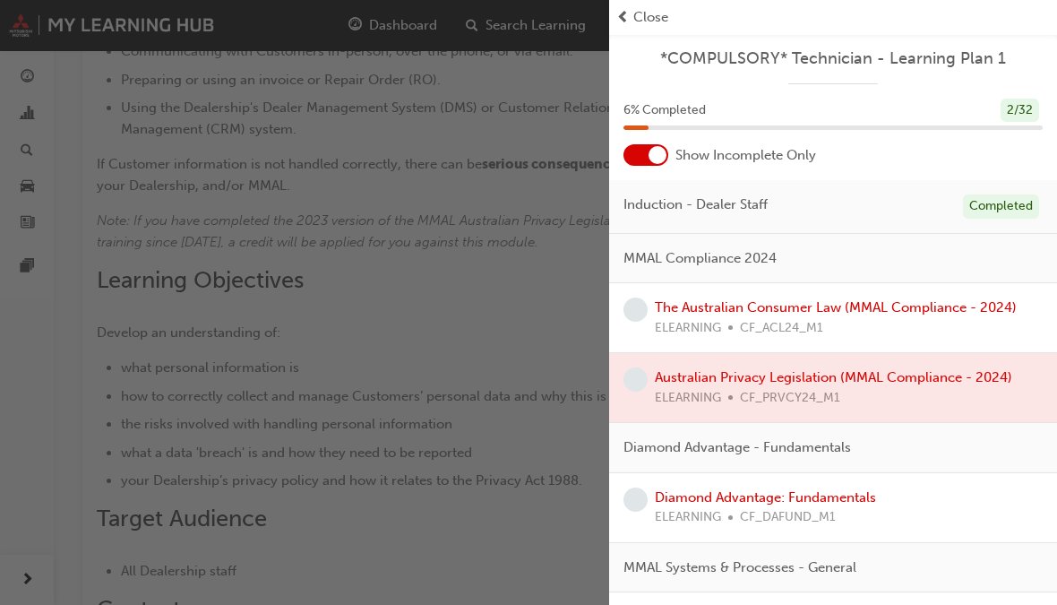
click at [803, 293] on div "The Australian Consumer Law (MMAL Compliance - 2024) ELEARNING CF_ACL24_M1" at bounding box center [833, 318] width 448 height 70
click at [785, 293] on div "The Australian Consumer Law (MMAL Compliance - 2024) ELEARNING CF_ACL24_M1" at bounding box center [833, 318] width 448 height 70
click at [796, 307] on link "The Australian Consumer Law (MMAL Compliance - 2024)" at bounding box center [836, 307] width 362 height 16
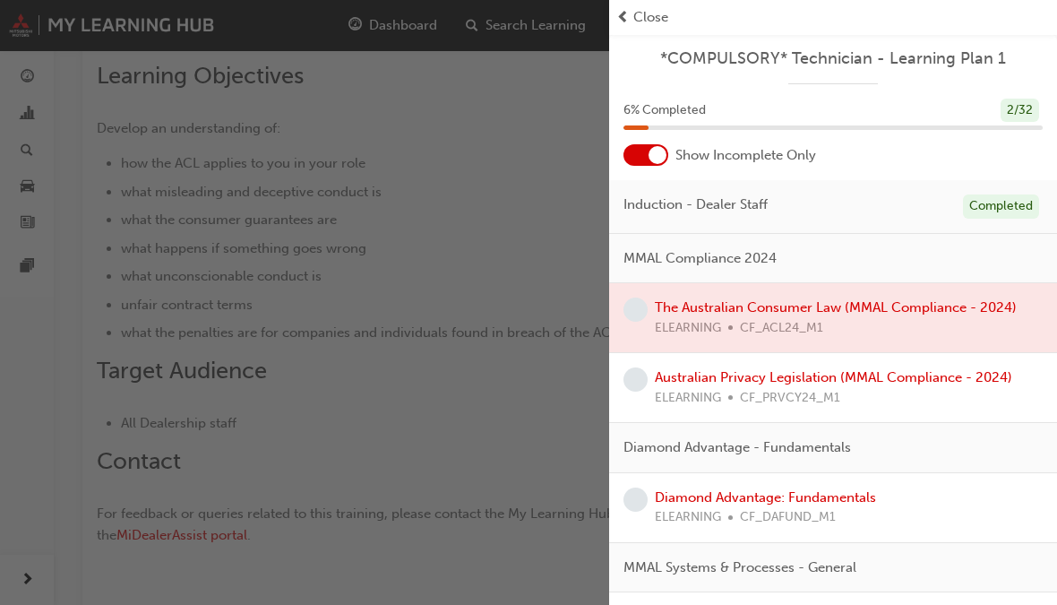
click at [769, 299] on div at bounding box center [833, 317] width 448 height 69
click at [754, 319] on div at bounding box center [833, 317] width 448 height 69
click at [655, 23] on span "Close" at bounding box center [650, 17] width 35 height 21
click at [503, 139] on div "button" at bounding box center [304, 302] width 609 height 605
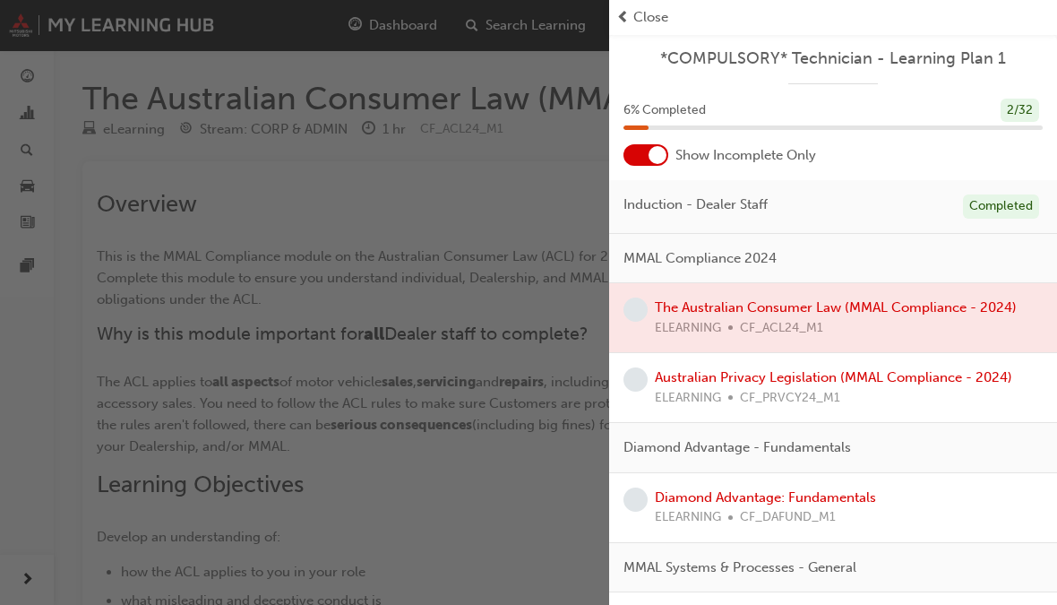
click at [860, 304] on div at bounding box center [833, 317] width 448 height 69
click at [637, 24] on span "Close" at bounding box center [650, 17] width 35 height 21
click at [489, 193] on div "button" at bounding box center [304, 302] width 609 height 605
click at [508, 284] on div "button" at bounding box center [304, 302] width 609 height 605
click at [508, 283] on div "button" at bounding box center [304, 302] width 609 height 605
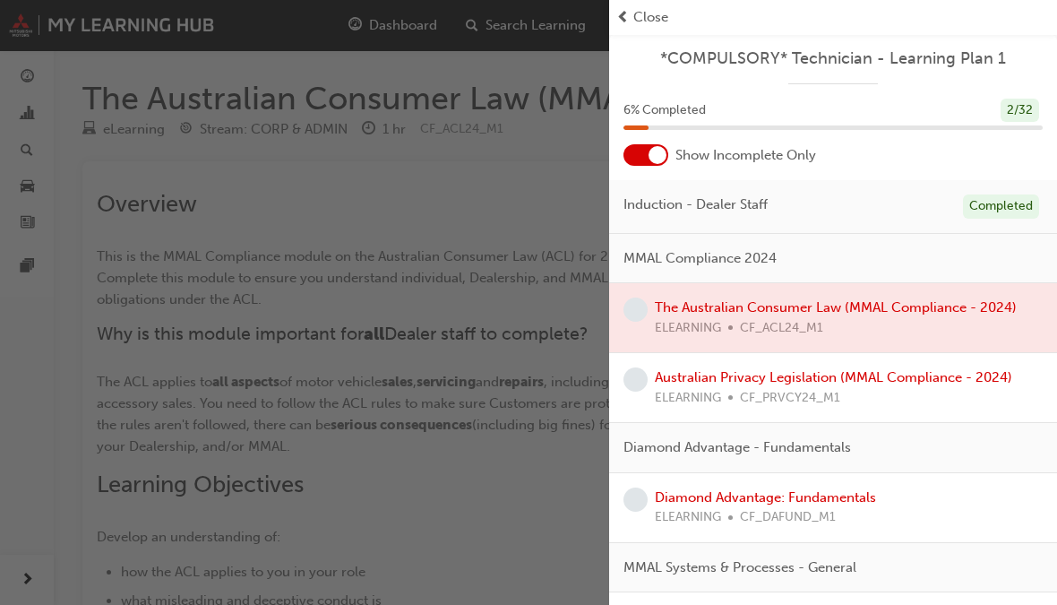
click at [745, 333] on div at bounding box center [833, 317] width 448 height 69
click at [403, 348] on div "button" at bounding box center [304, 302] width 609 height 605
click at [642, 25] on span "Close" at bounding box center [650, 17] width 35 height 21
click at [635, 26] on span "Close" at bounding box center [650, 17] width 35 height 21
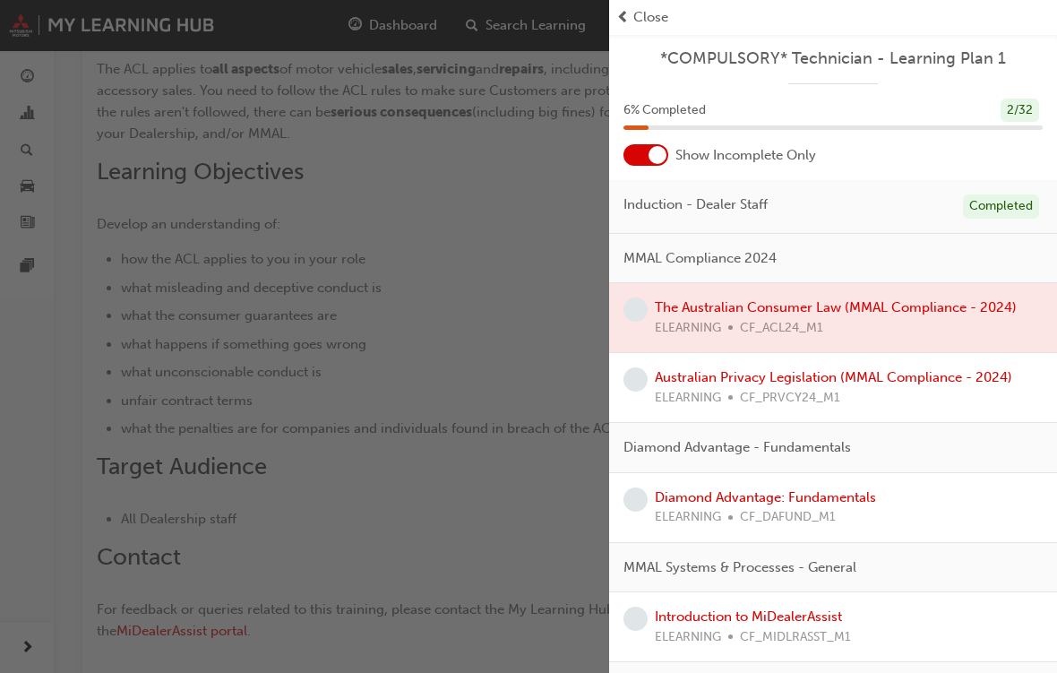
scroll to position [331, 0]
